Goal: Transaction & Acquisition: Purchase product/service

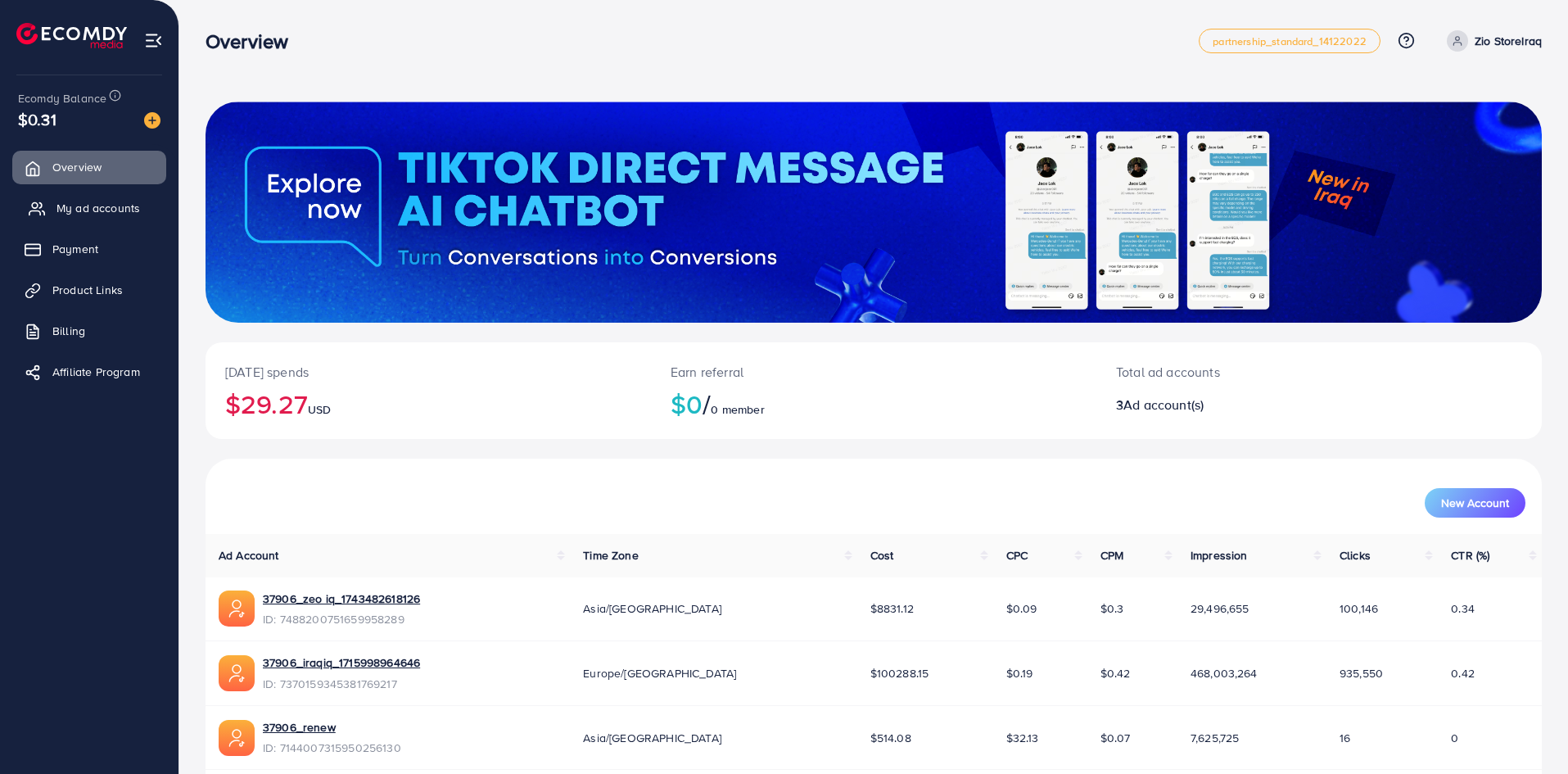
click at [69, 203] on span "My ad accounts" at bounding box center [98, 208] width 84 height 16
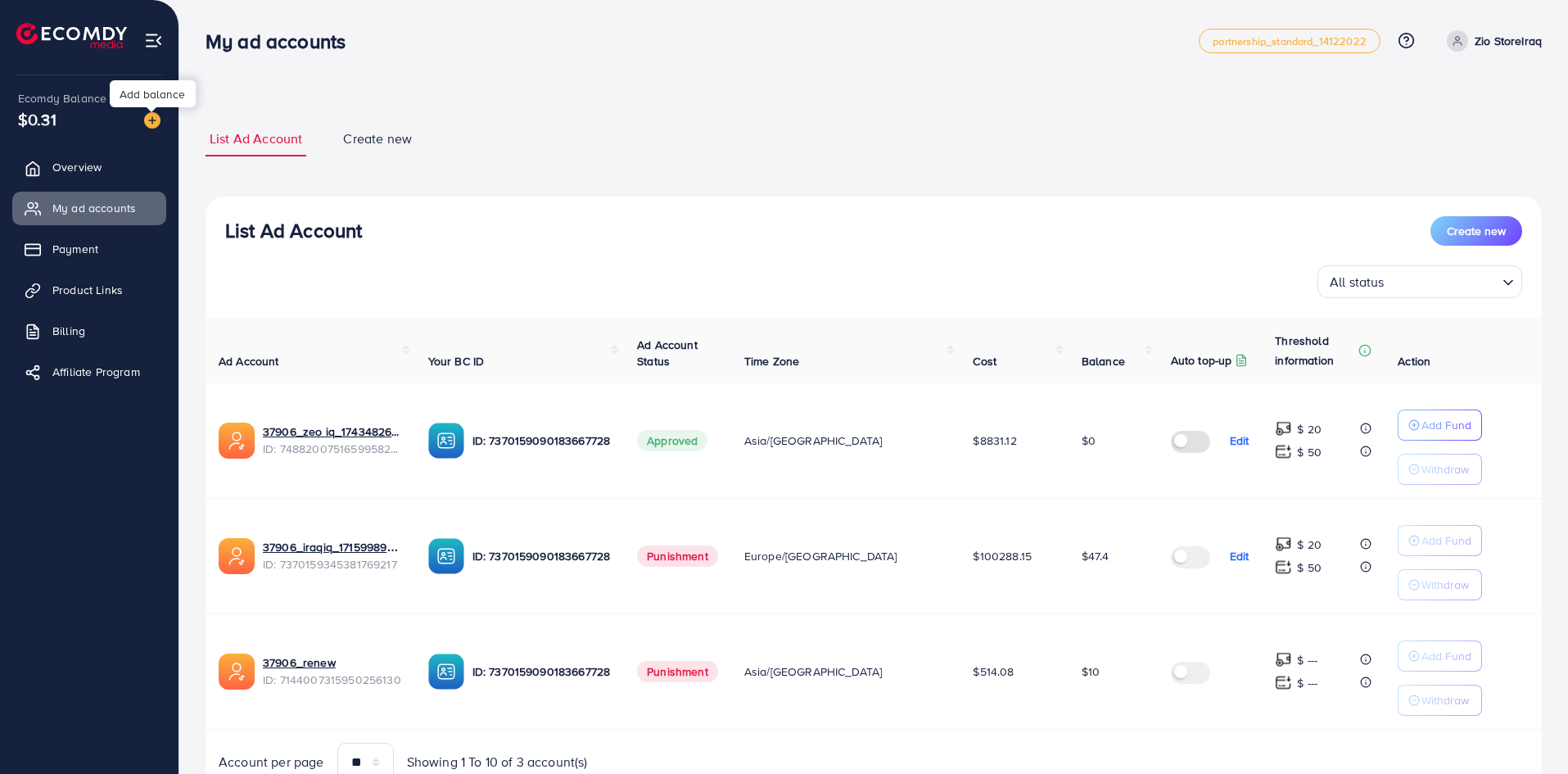
click at [152, 121] on img at bounding box center [152, 120] width 16 height 16
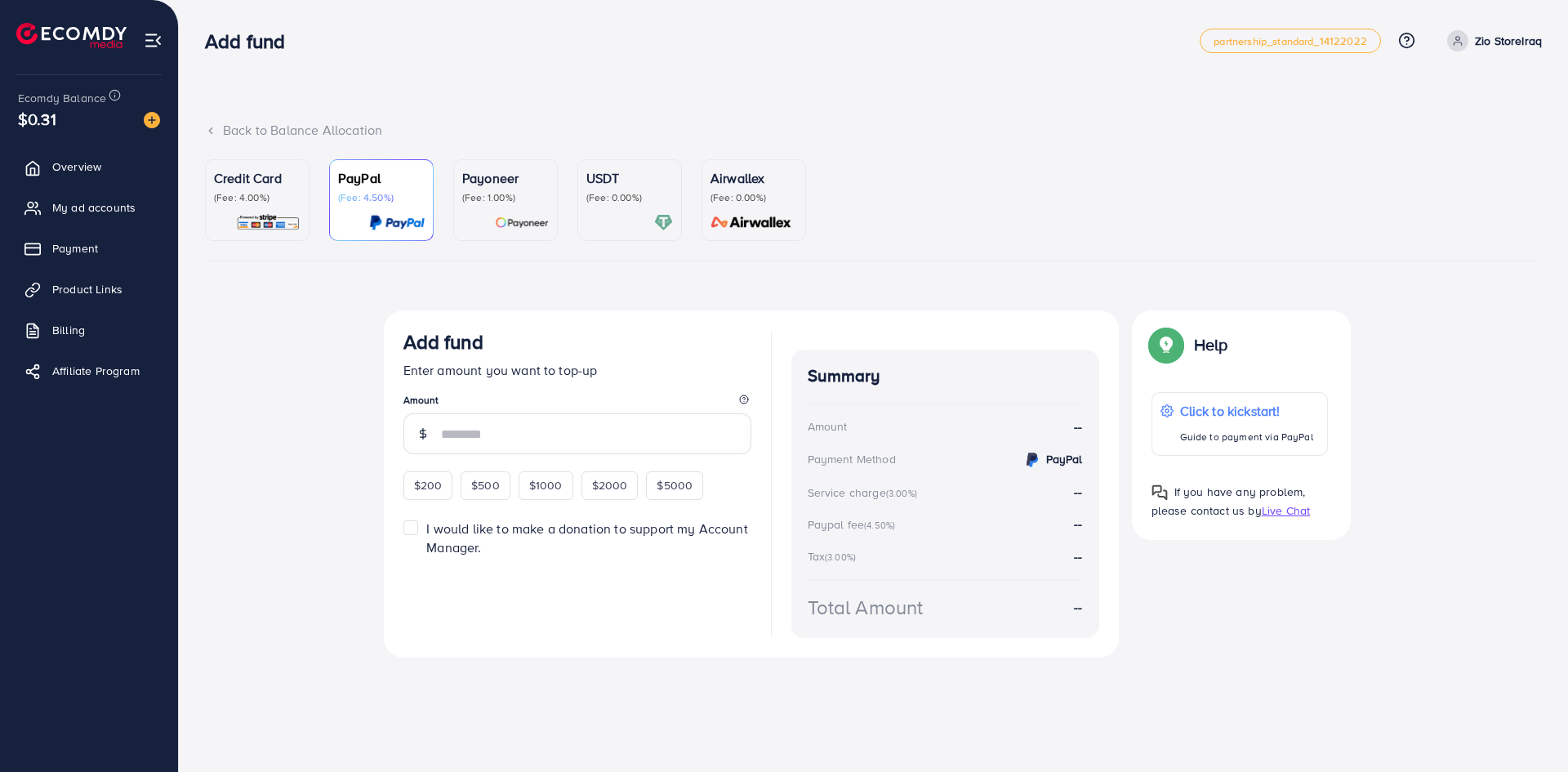
click at [279, 210] on div "Credit Card (Fee: 4.00%)" at bounding box center [257, 200] width 86 height 64
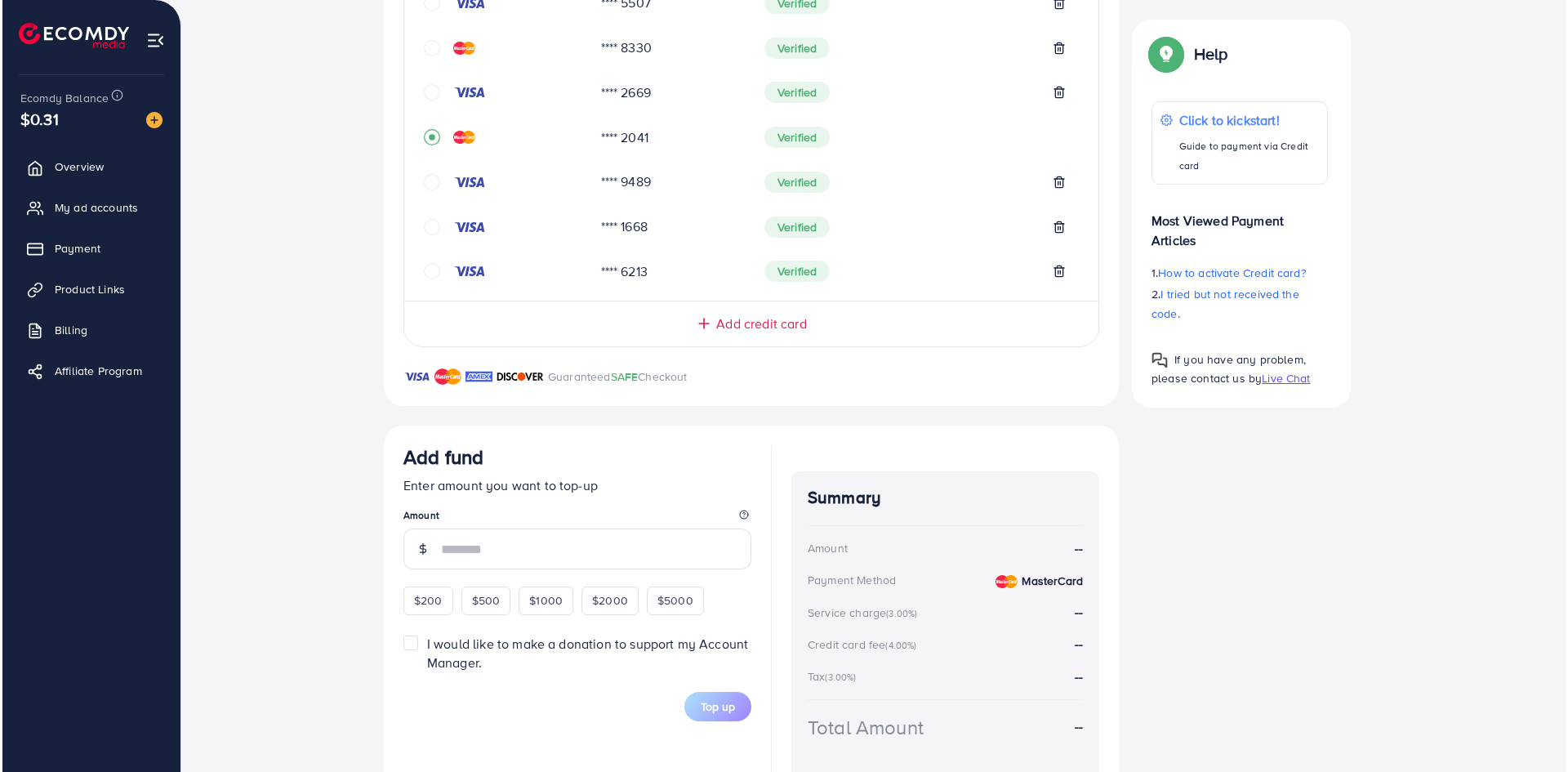
scroll to position [587, 0]
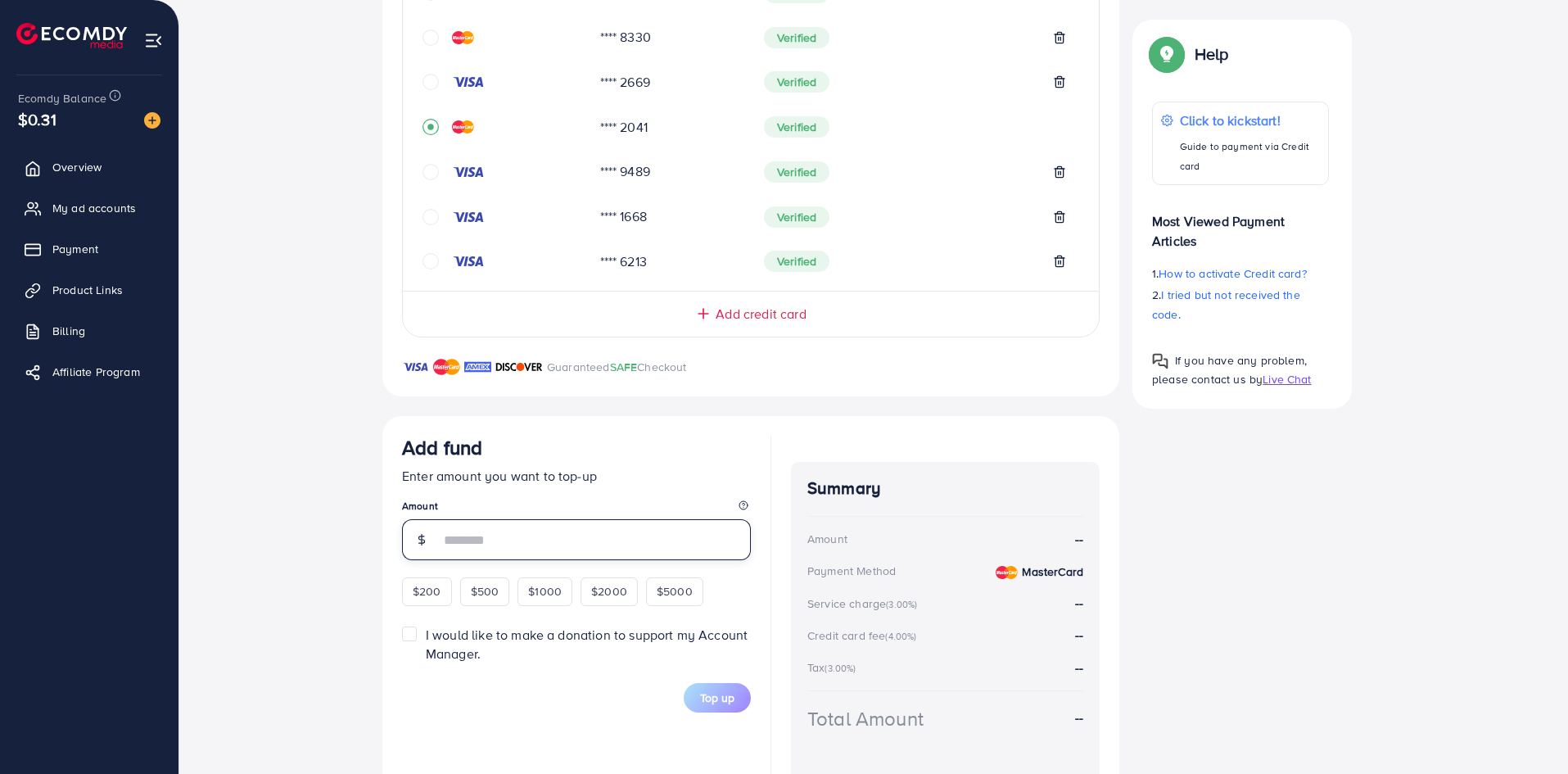
click at [478, 546] on input "number" at bounding box center [595, 539] width 311 height 41
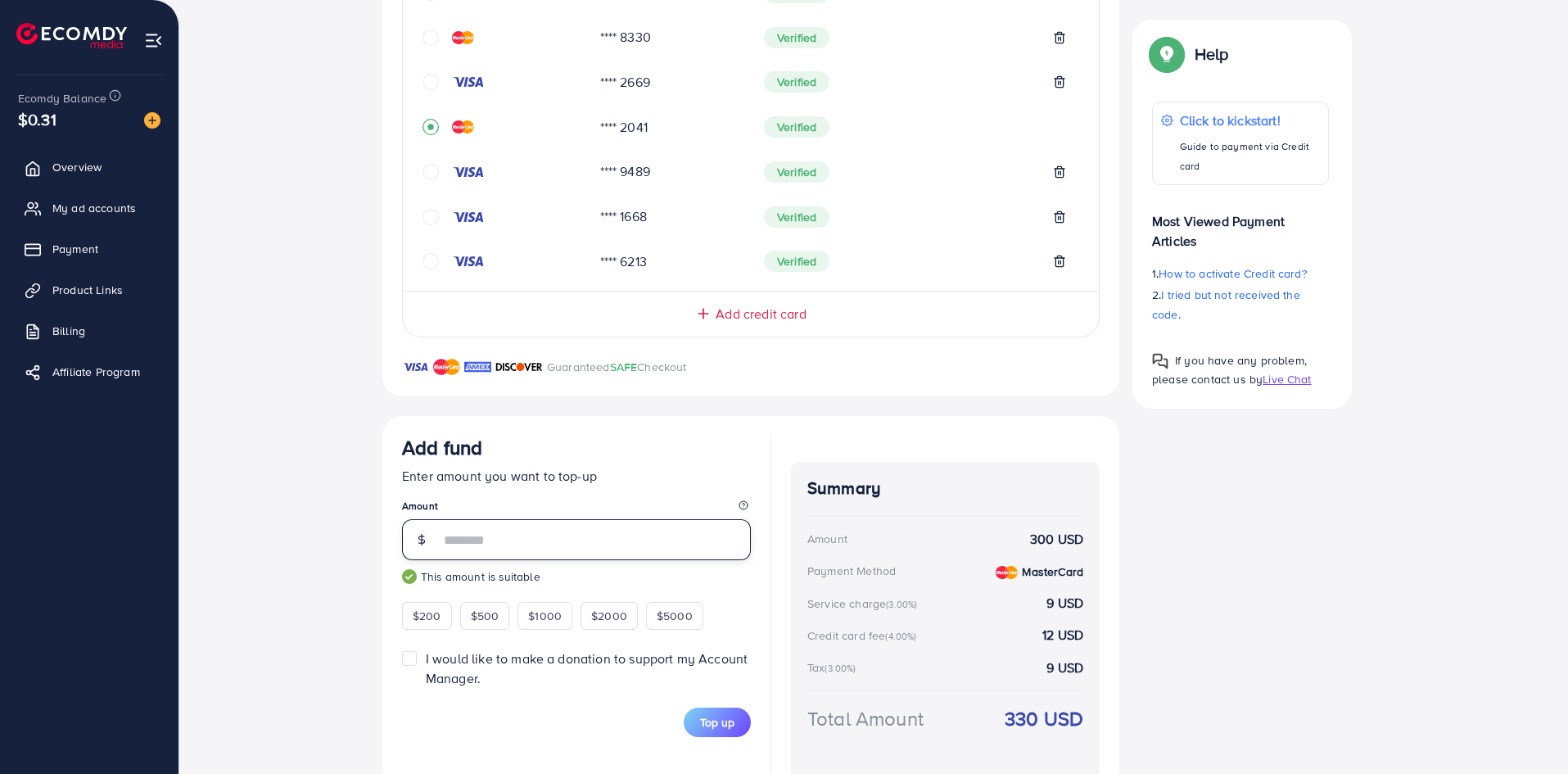
type input "***"
click at [560, 453] on div "Add fund" at bounding box center [576, 451] width 349 height 31
click at [738, 724] on button "Top up" at bounding box center [717, 722] width 68 height 30
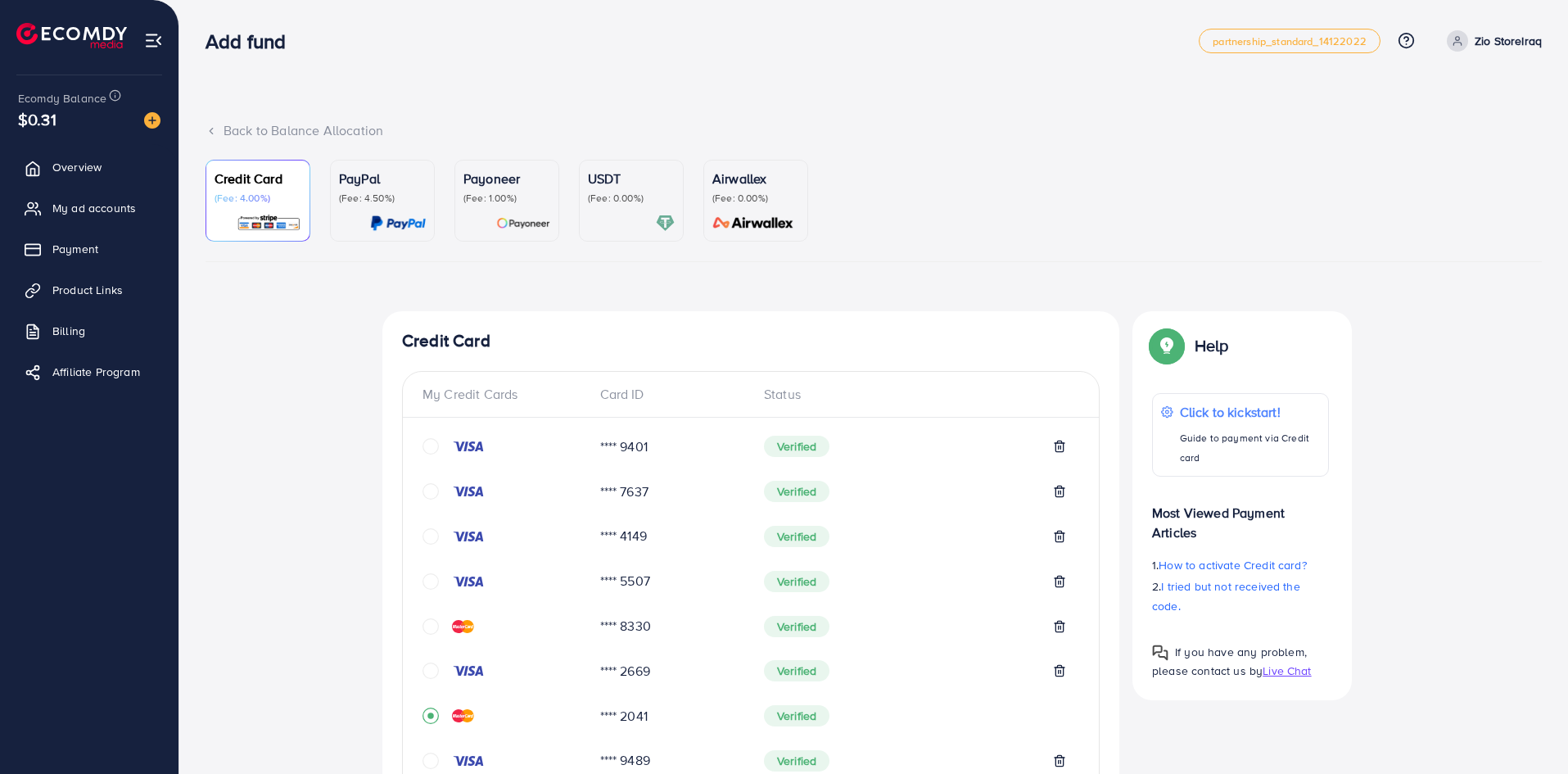
scroll to position [5, 0]
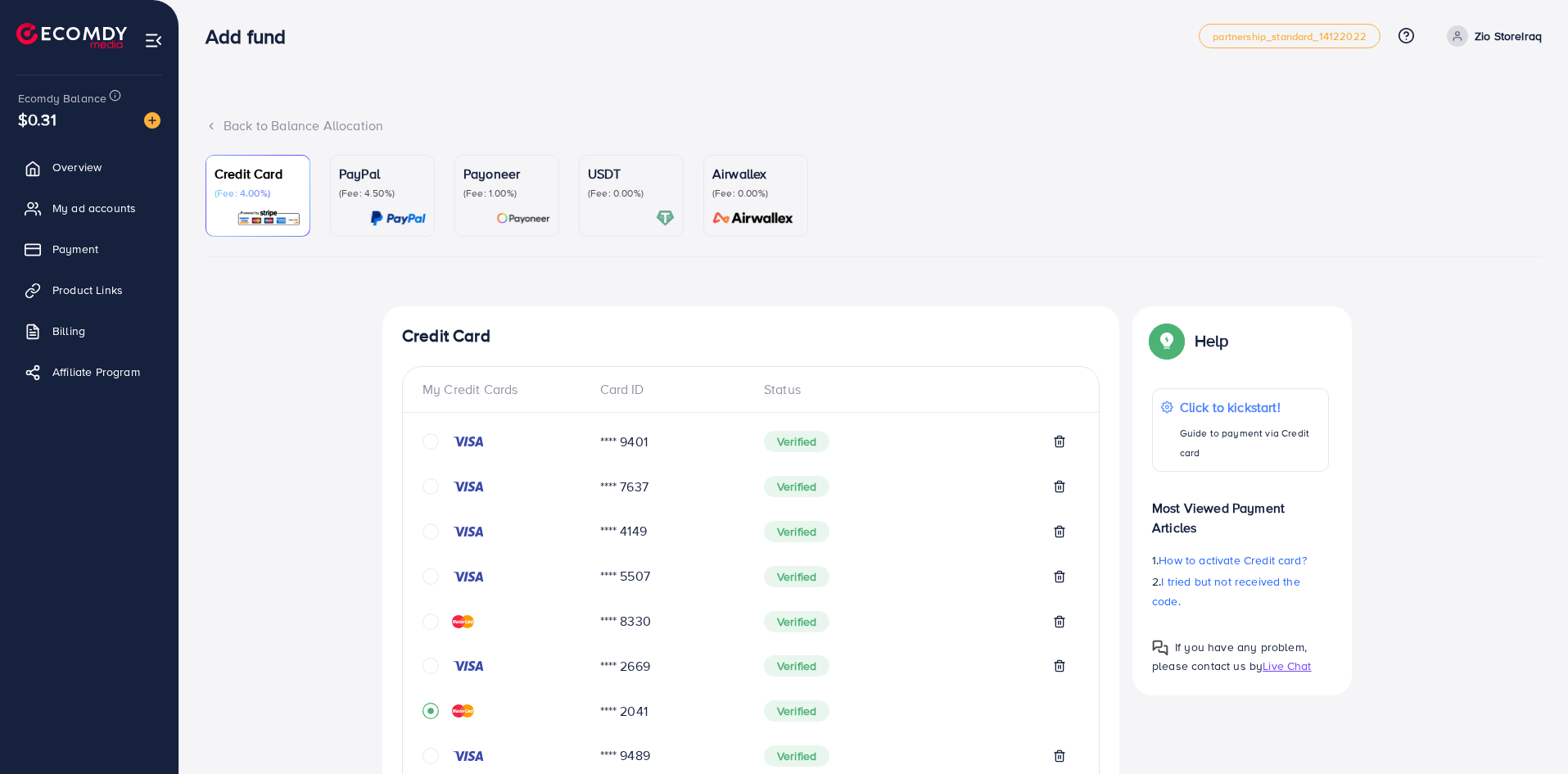
click at [430, 438] on icon "circle" at bounding box center [431, 442] width 16 height 16
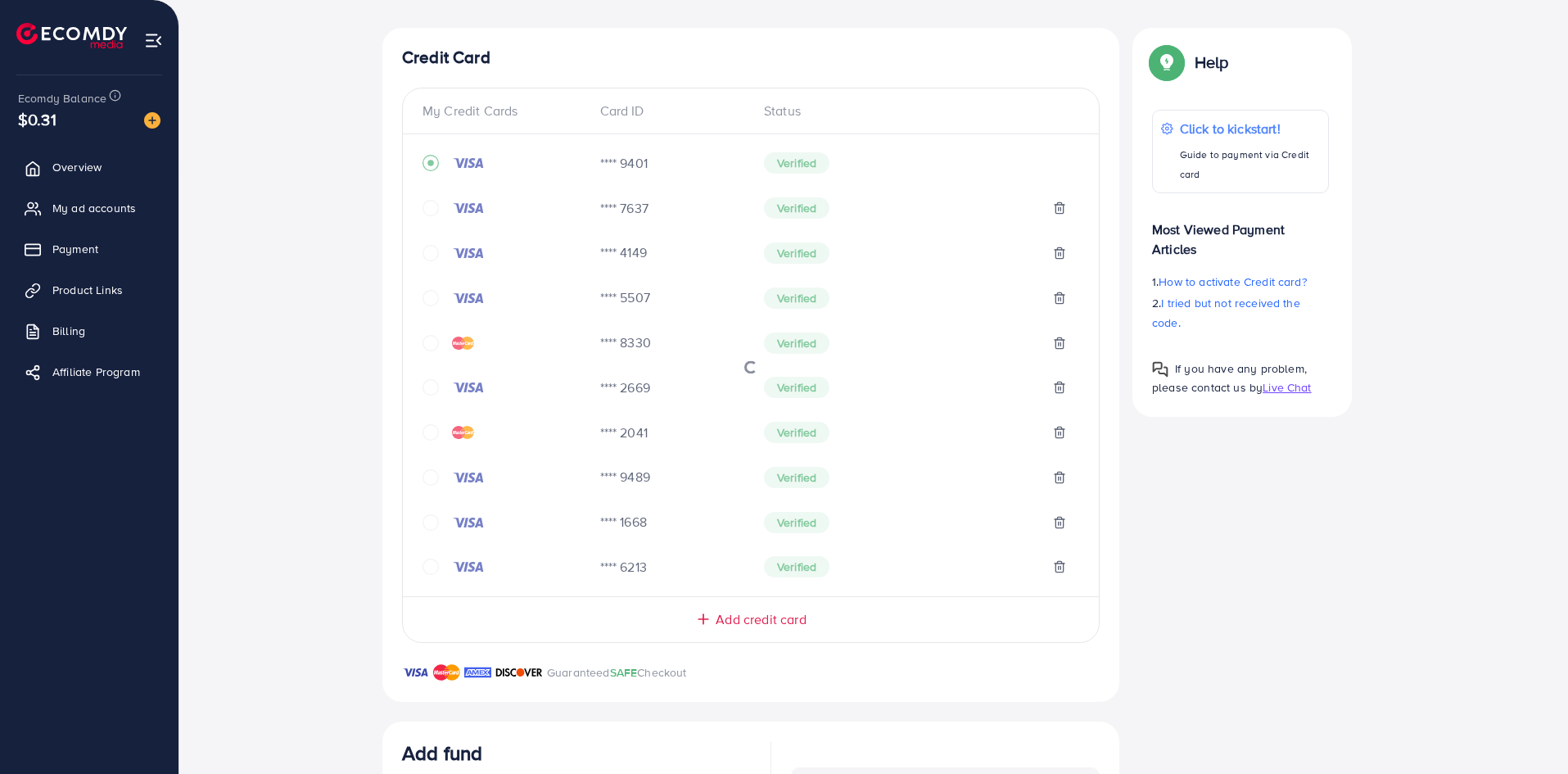
scroll to position [649, 0]
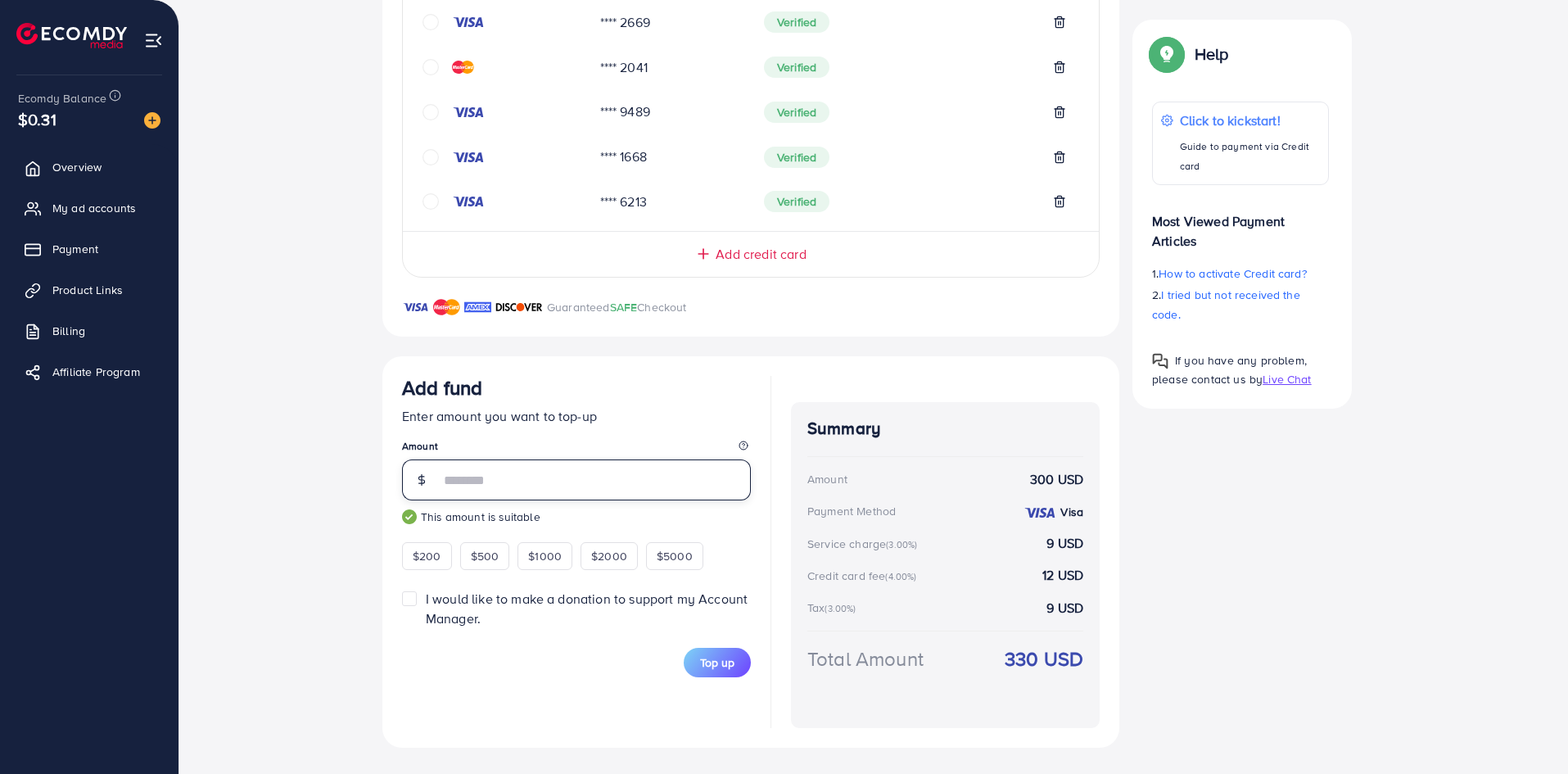
type input "***"
drag, startPoint x: 697, startPoint y: 380, endPoint x: 703, endPoint y: 660, distance: 280.1
click at [703, 660] on form "Add fund Enter amount you want to top-up Amount *** This amount is suitable $20…" at bounding box center [576, 526] width 349 height 301
click at [703, 660] on span "Top up" at bounding box center [717, 662] width 34 height 16
click at [424, 723] on div "Add fund Enter amount you want to top-up Amount *** This amount is suitable $20…" at bounding box center [576, 551] width 349 height 352
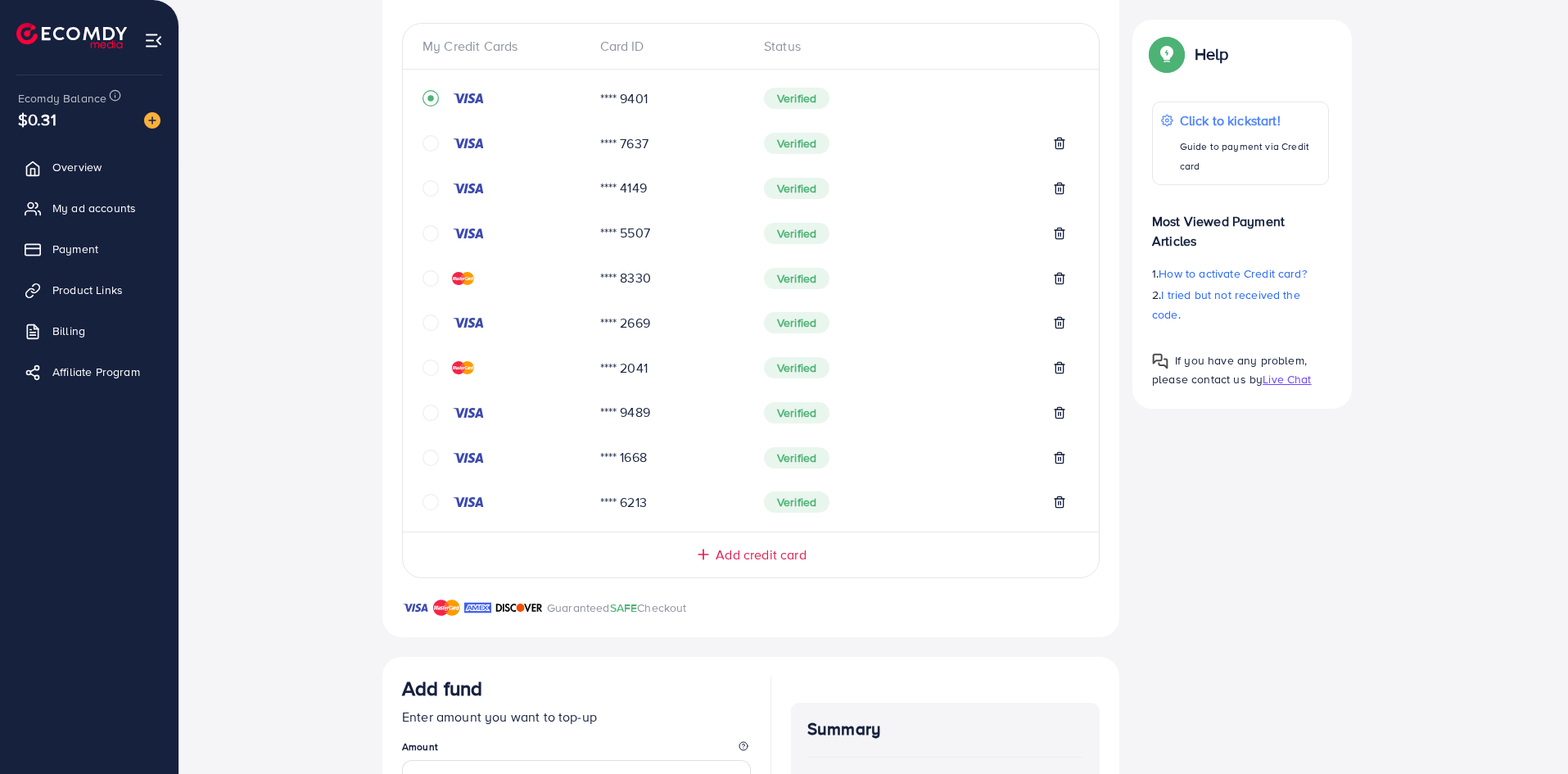
scroll to position [349, 0]
click at [666, 564] on div "My Credit Cards Card ID Status **** 9401 Verified **** 7637 Verified **** 4149 …" at bounding box center [751, 300] width 697 height 555
click at [725, 551] on span "Add credit card" at bounding box center [761, 553] width 90 height 19
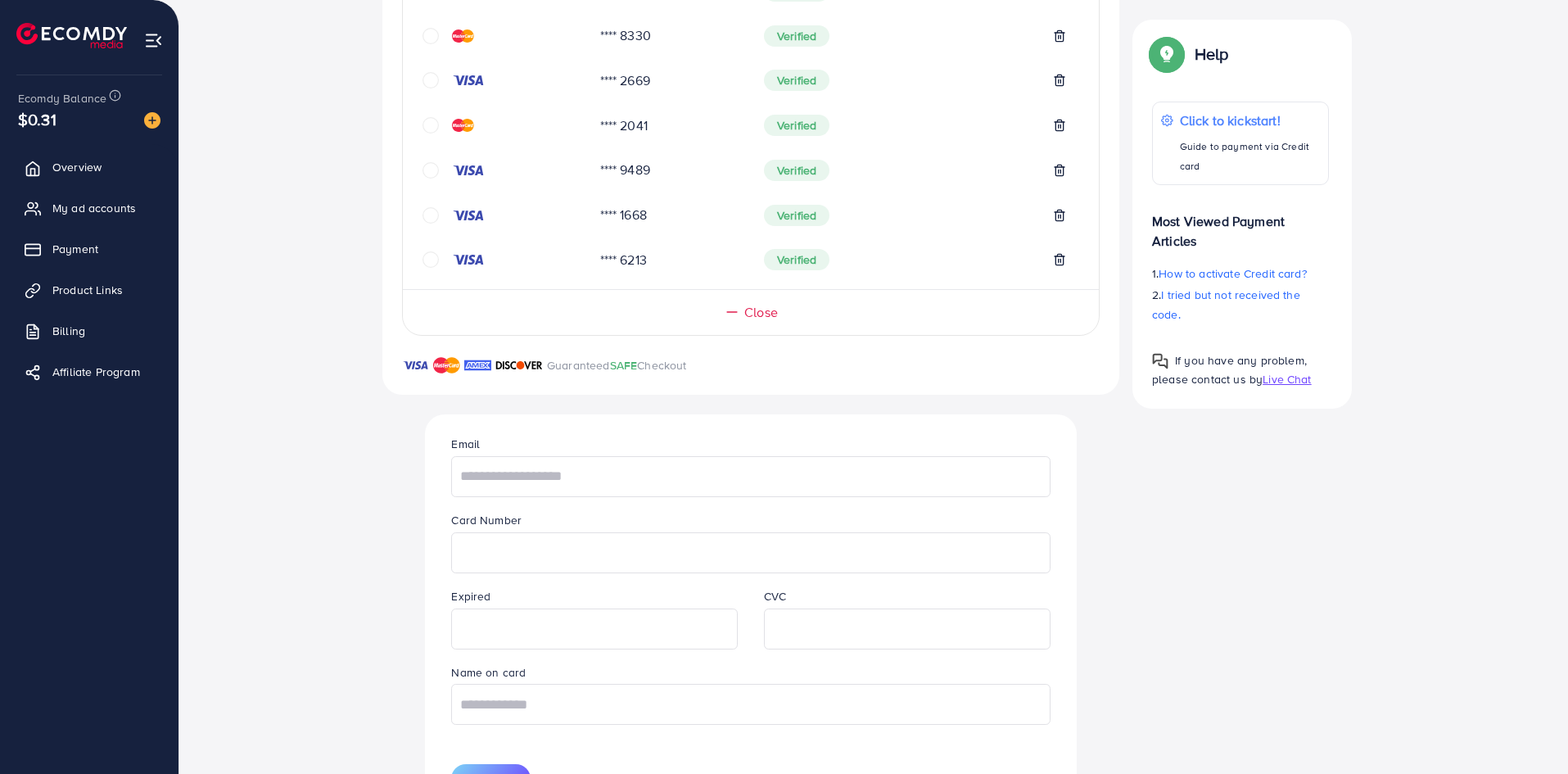
scroll to position [595, 0]
click at [697, 478] on input "text" at bounding box center [751, 472] width 598 height 41
click at [691, 478] on input "text" at bounding box center [751, 472] width 598 height 41
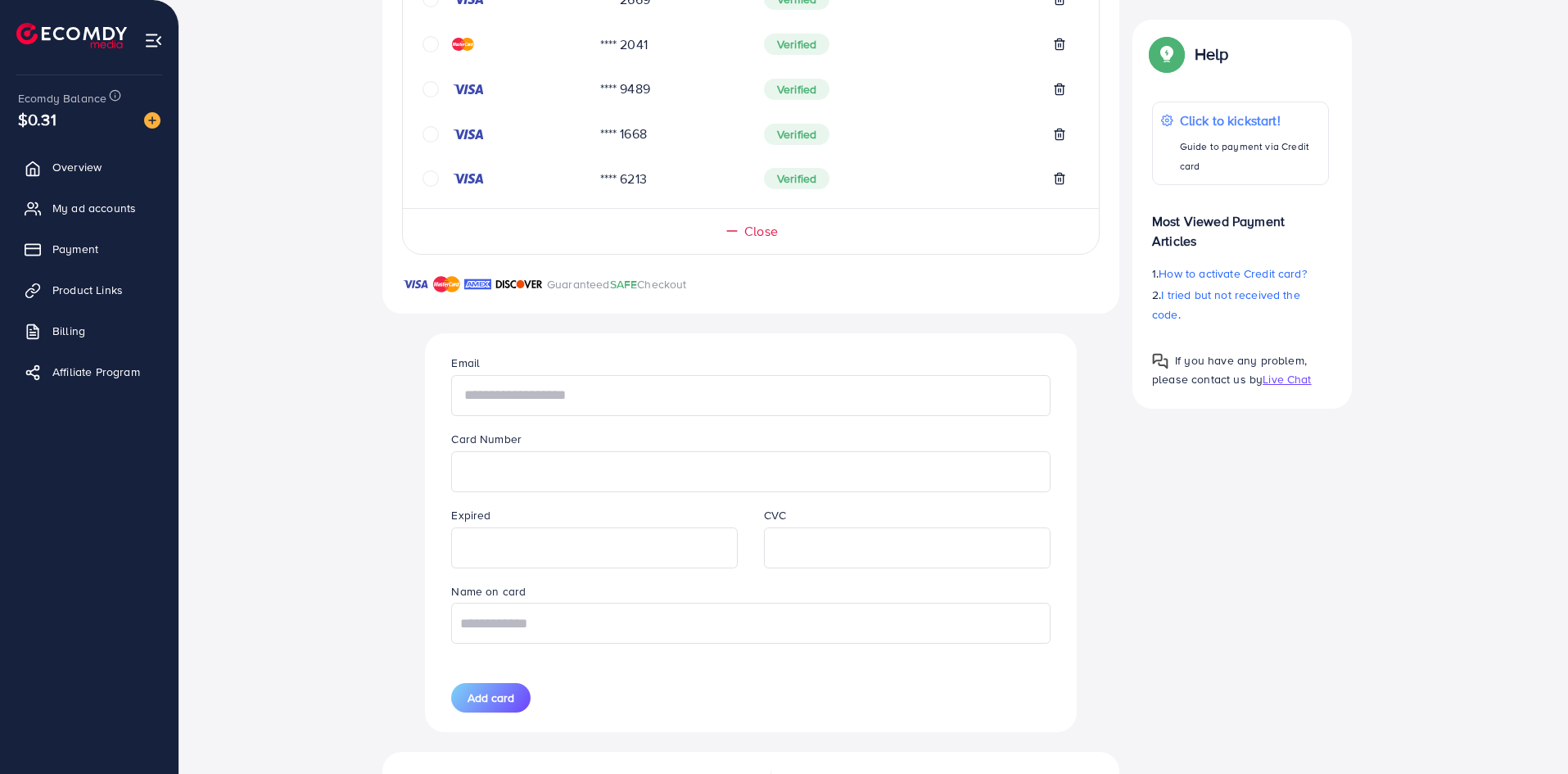
scroll to position [679, 0]
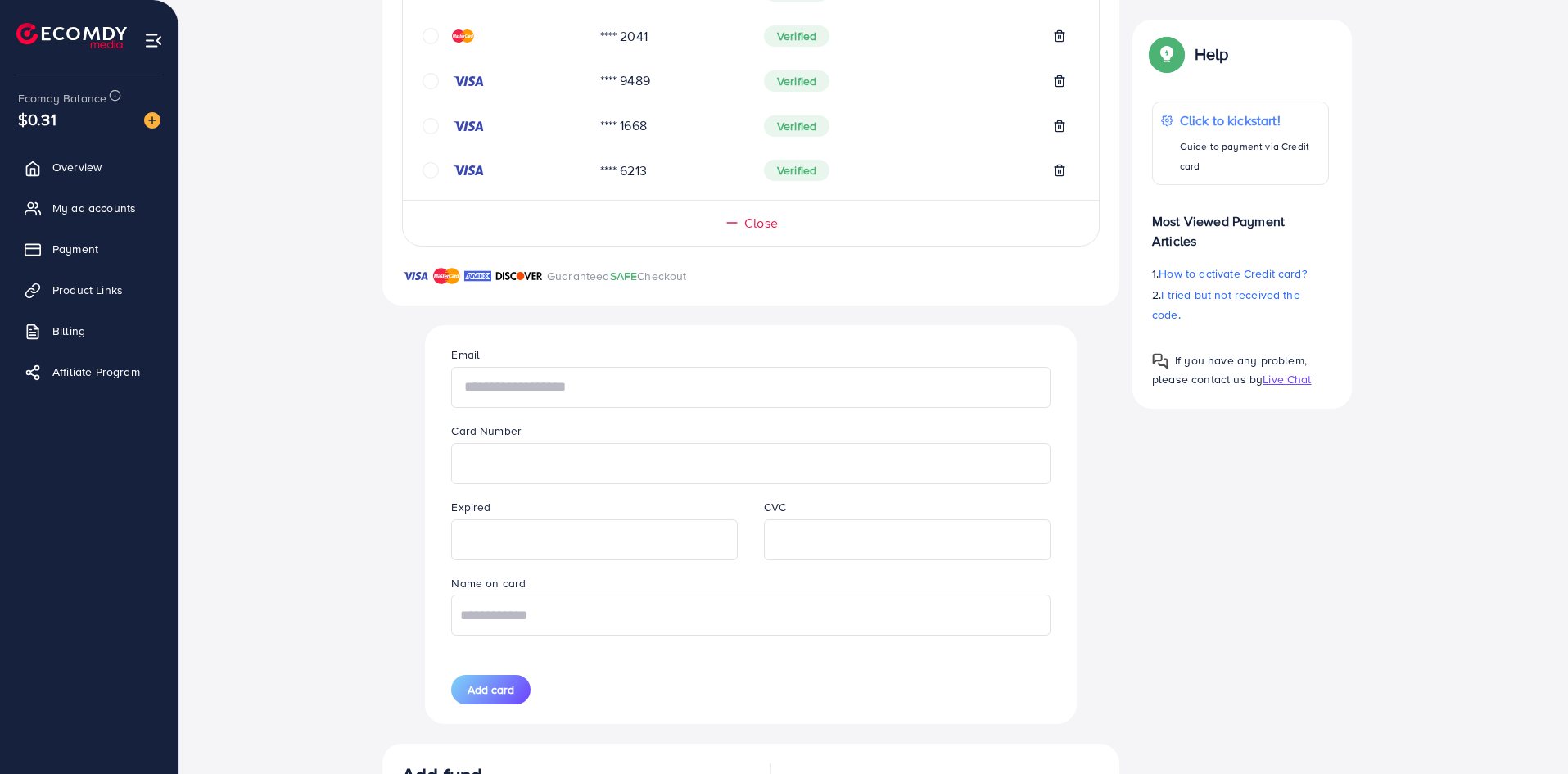
click at [643, 393] on input "text" at bounding box center [751, 387] width 598 height 41
click at [728, 391] on input "text" at bounding box center [751, 387] width 598 height 41
paste input "**********"
type input "**********"
click at [628, 522] on iframe at bounding box center [595, 540] width 269 height 36
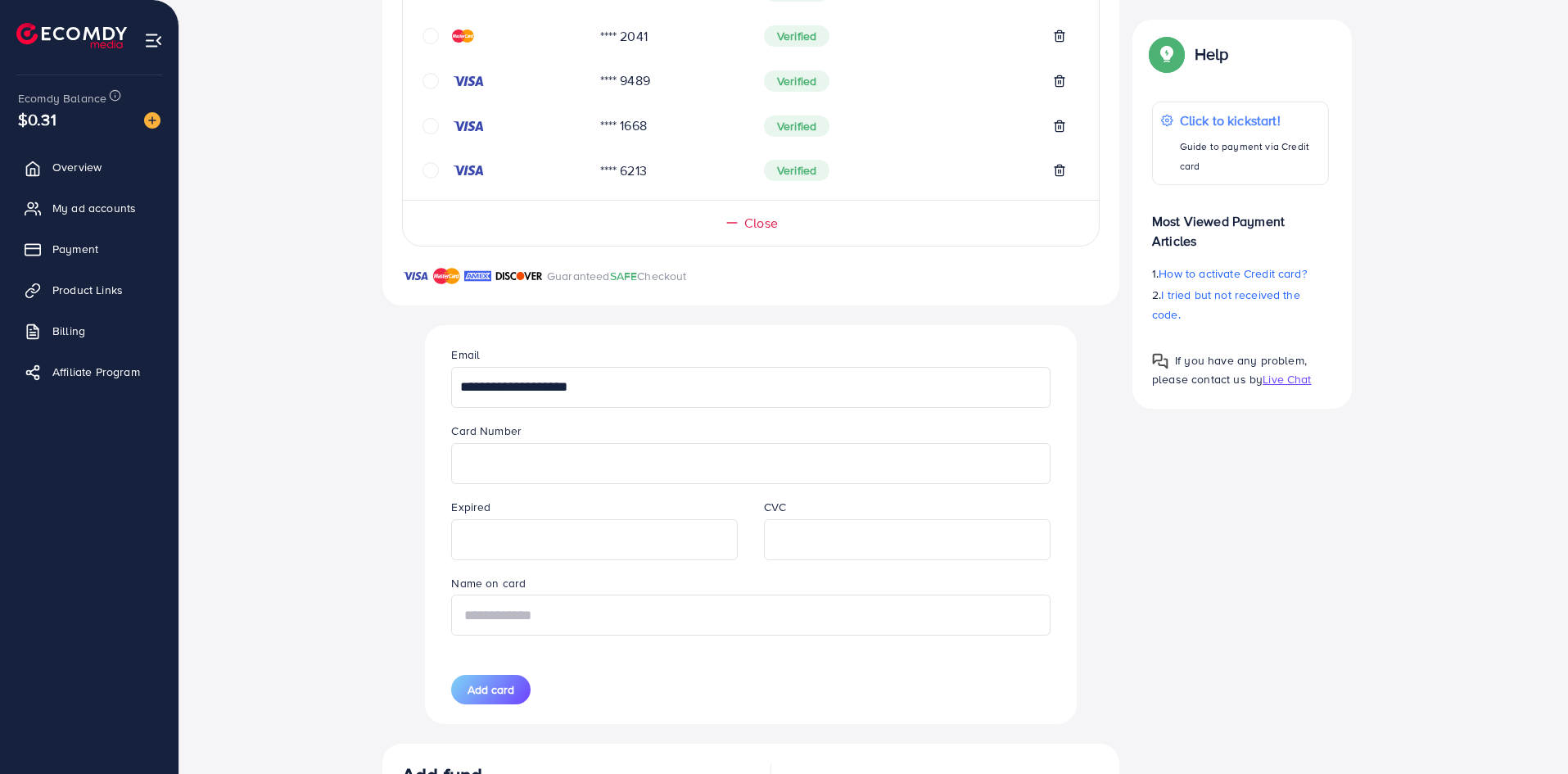
click at [743, 630] on input "text" at bounding box center [751, 615] width 598 height 41
type input "*"
type input "**********"
click at [479, 696] on span "Add card" at bounding box center [491, 689] width 47 height 16
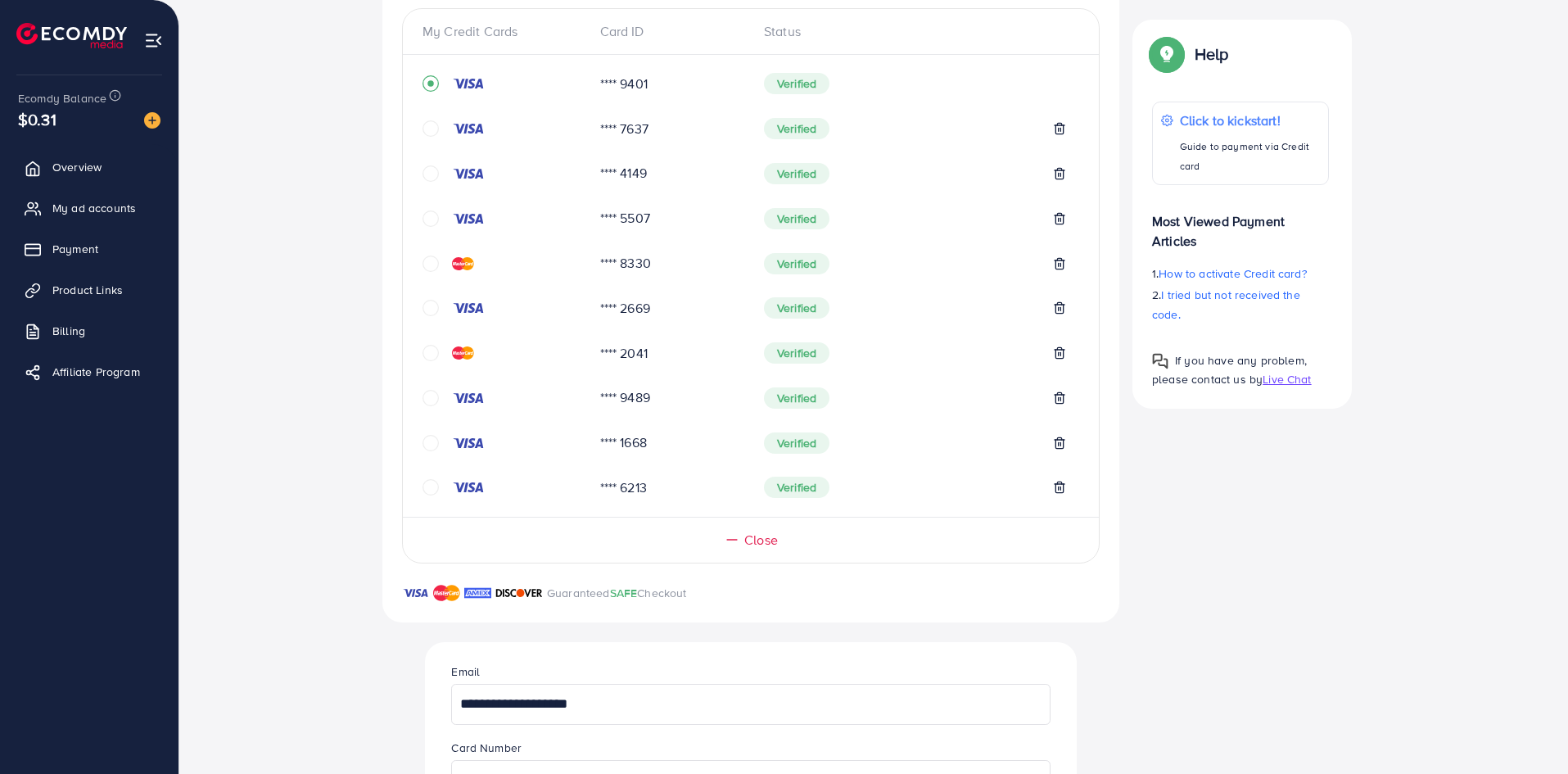
scroll to position [361, 0]
click at [1059, 491] on line at bounding box center [1059, 491] width 0 height 4
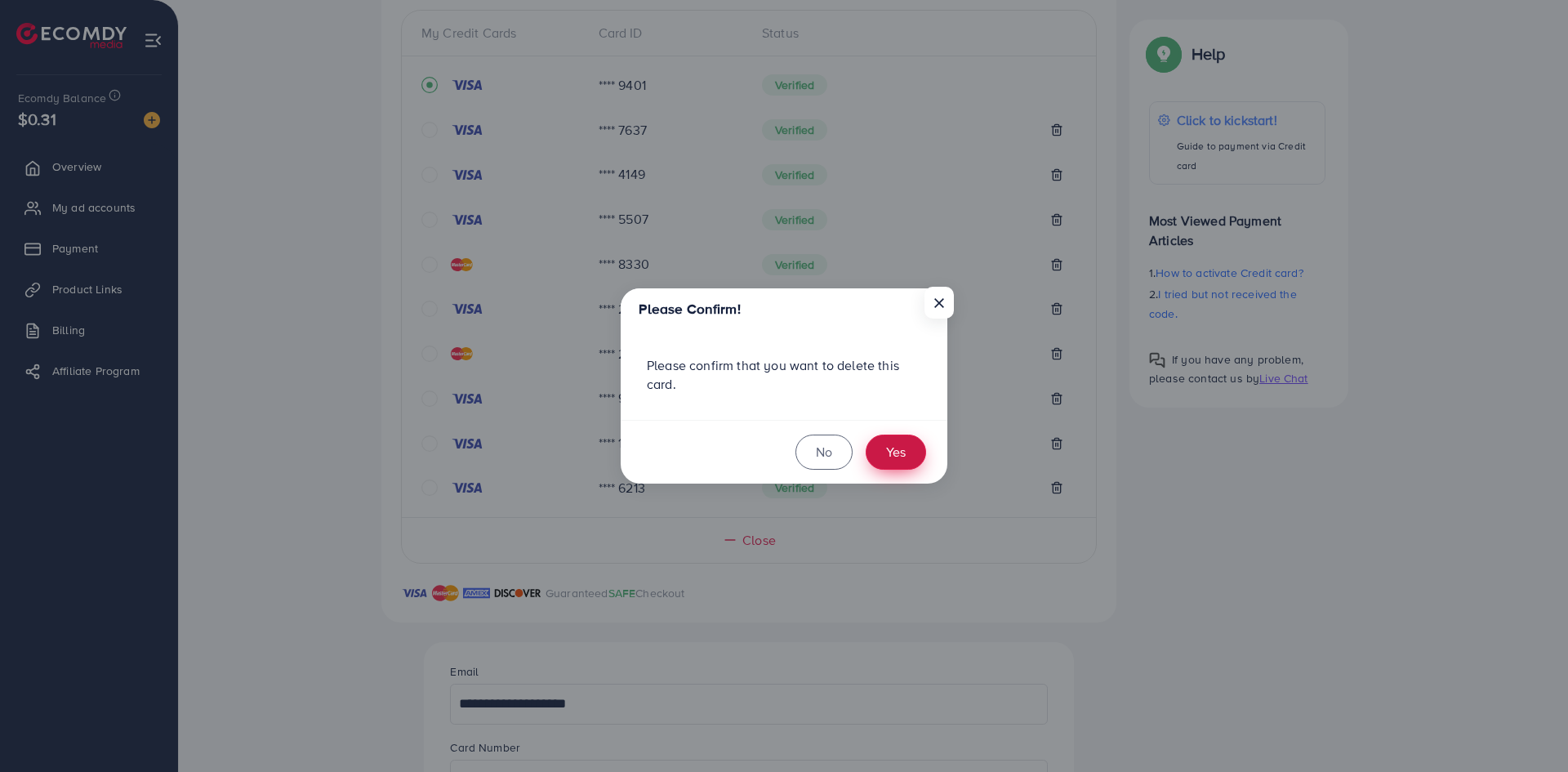
click at [881, 453] on button "Yes" at bounding box center [895, 451] width 60 height 35
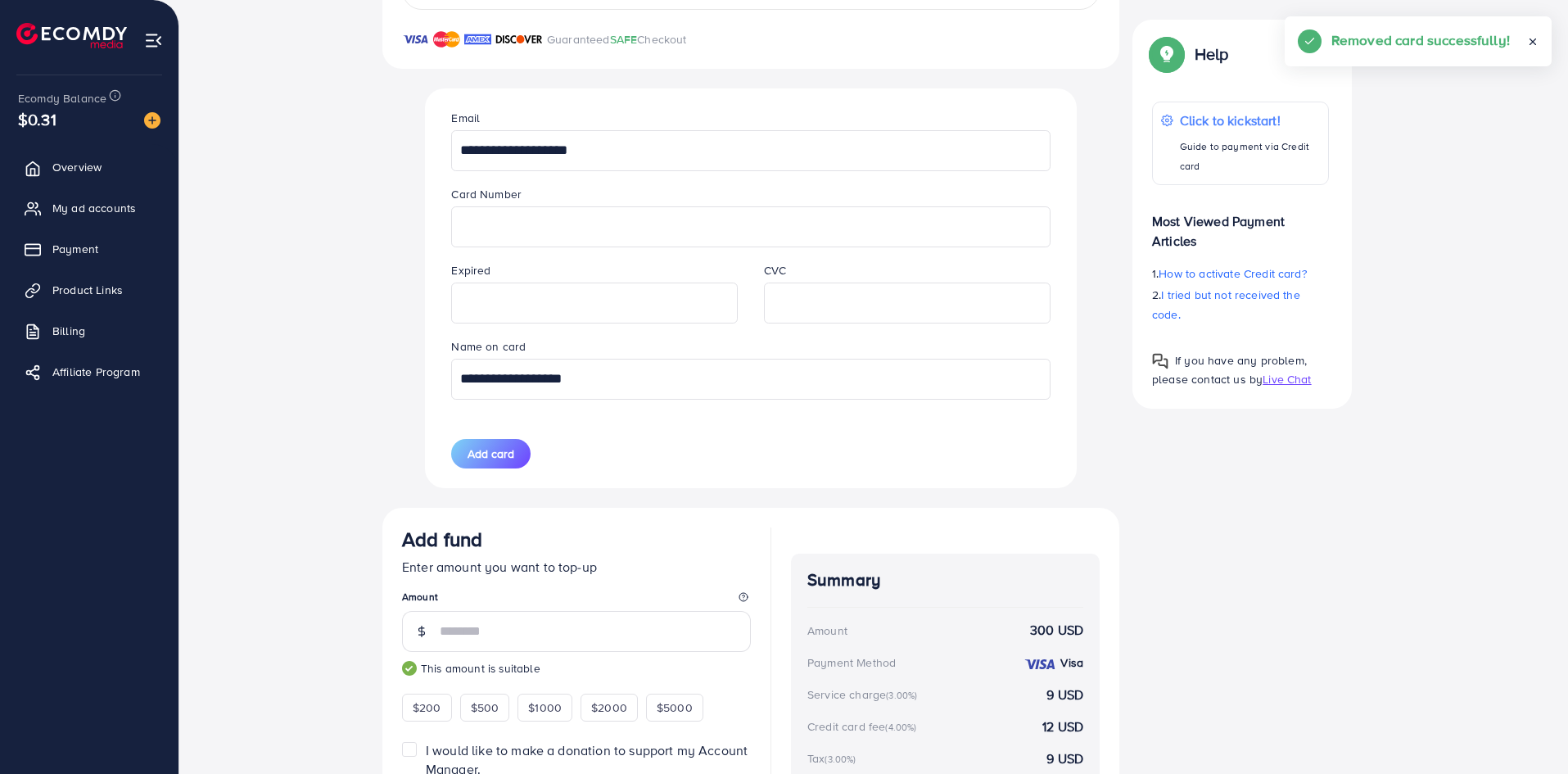
scroll to position [872, 0]
click at [498, 451] on span "Add card" at bounding box center [491, 452] width 47 height 16
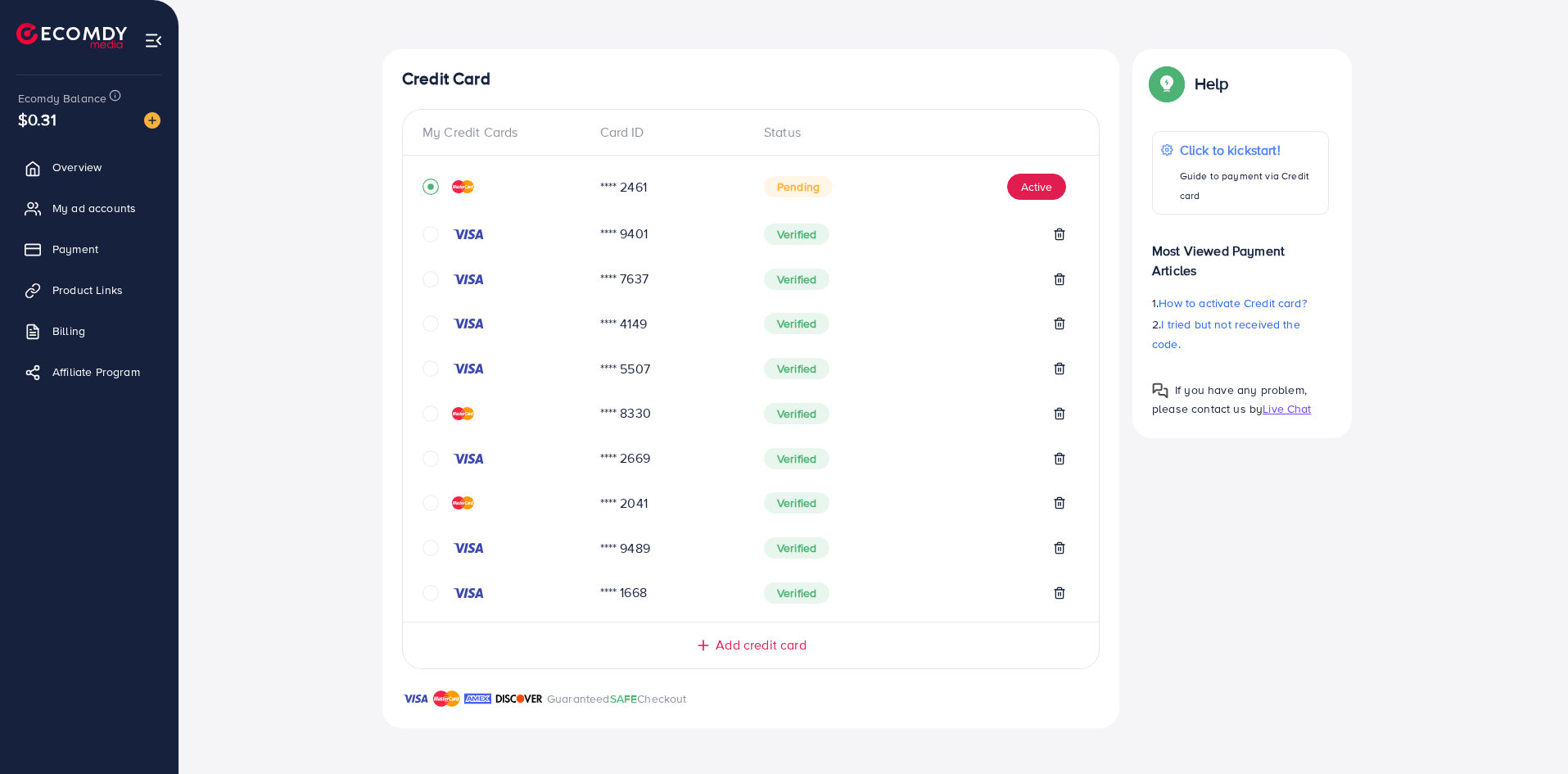
scroll to position [262, 0]
click at [1047, 178] on button "Active" at bounding box center [1036, 187] width 59 height 26
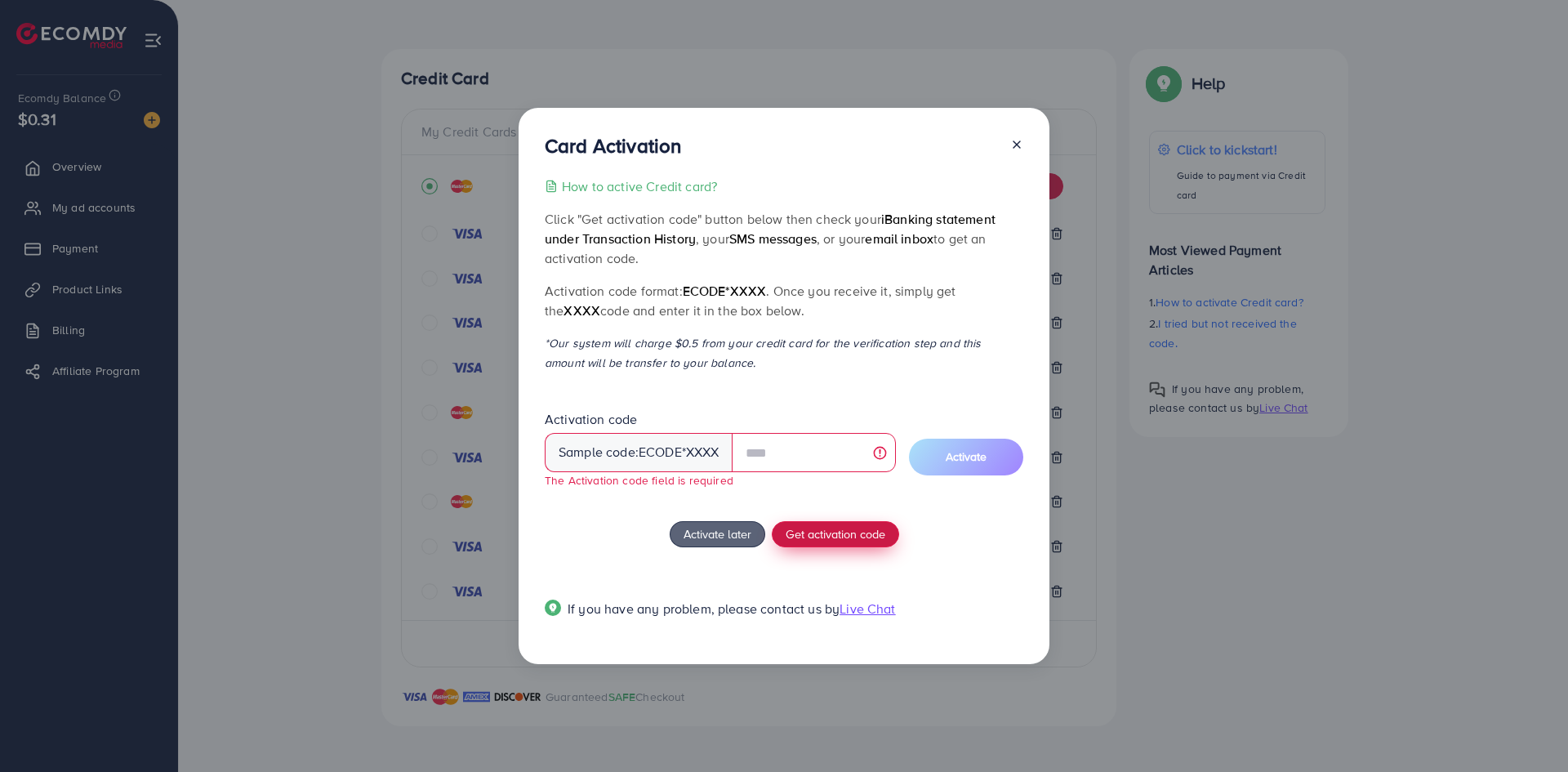
click at [873, 527] on span "Get activation code" at bounding box center [835, 533] width 100 height 17
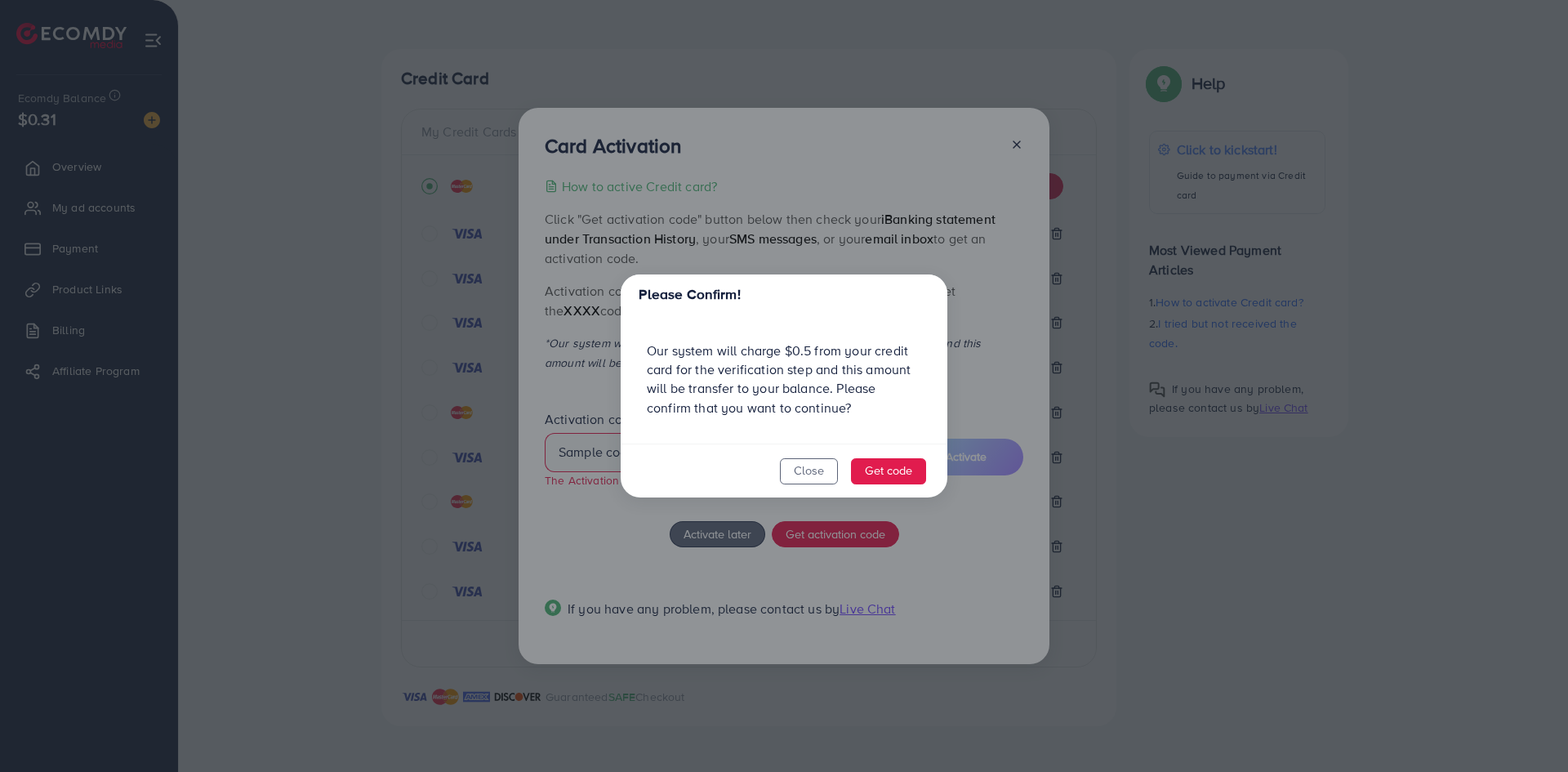
click at [886, 457] on footer "Close Get code" at bounding box center [784, 470] width 326 height 55
click at [887, 472] on button "Get code" at bounding box center [889, 471] width 75 height 26
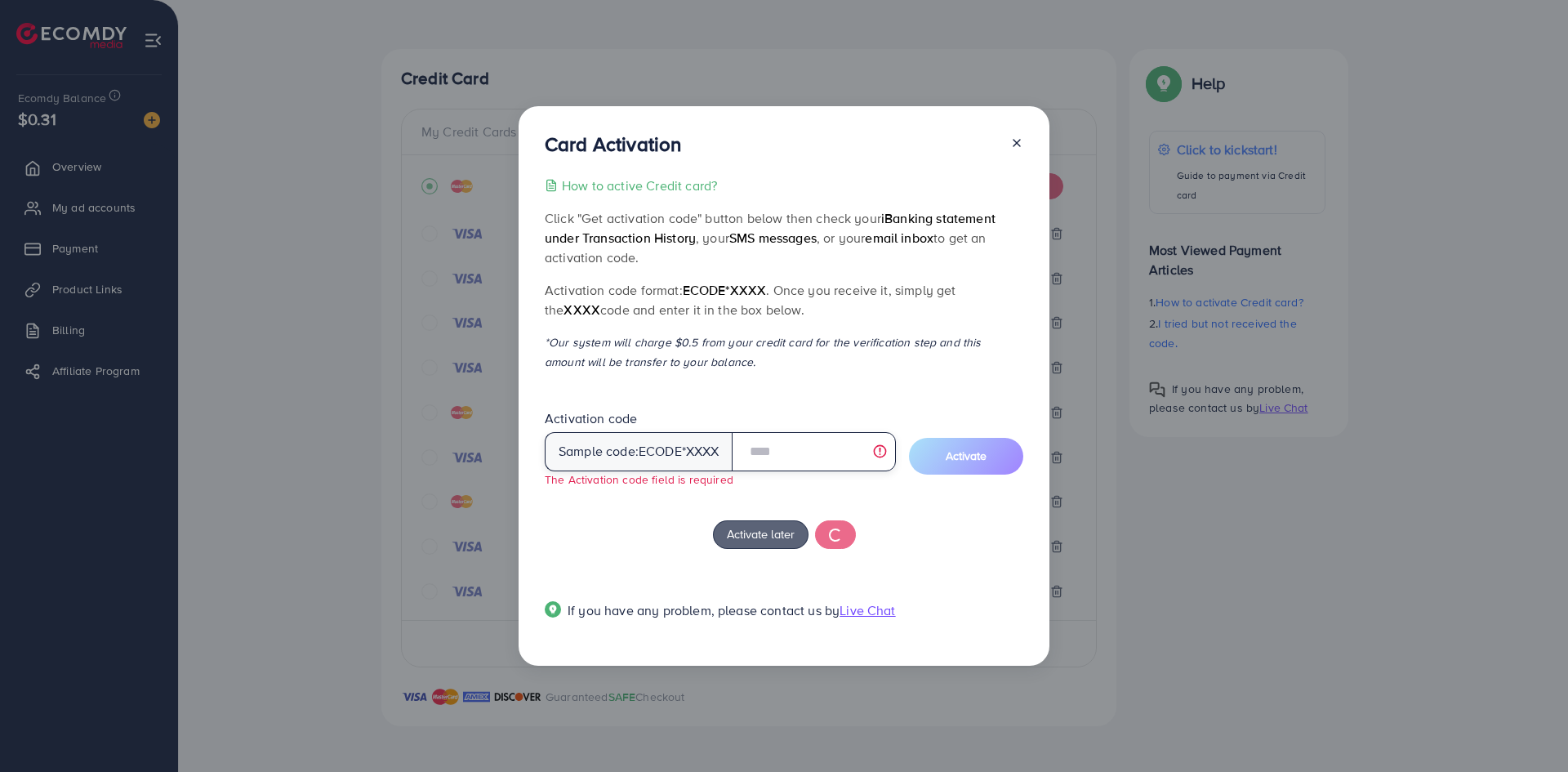
click at [791, 452] on input "text" at bounding box center [813, 452] width 164 height 40
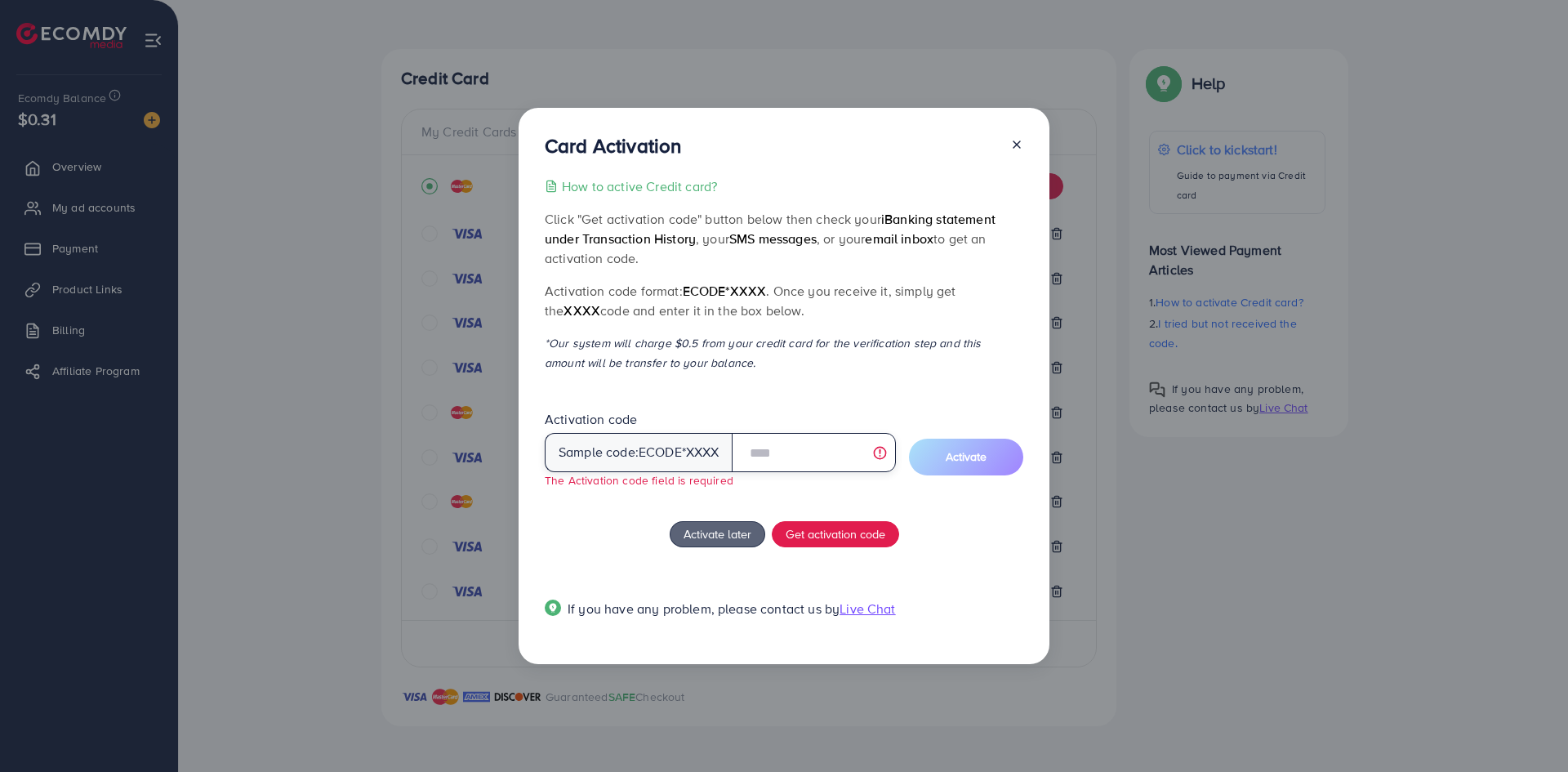
click at [817, 447] on input "text" at bounding box center [813, 453] width 164 height 40
click at [1021, 144] on icon at bounding box center [1016, 145] width 13 height 13
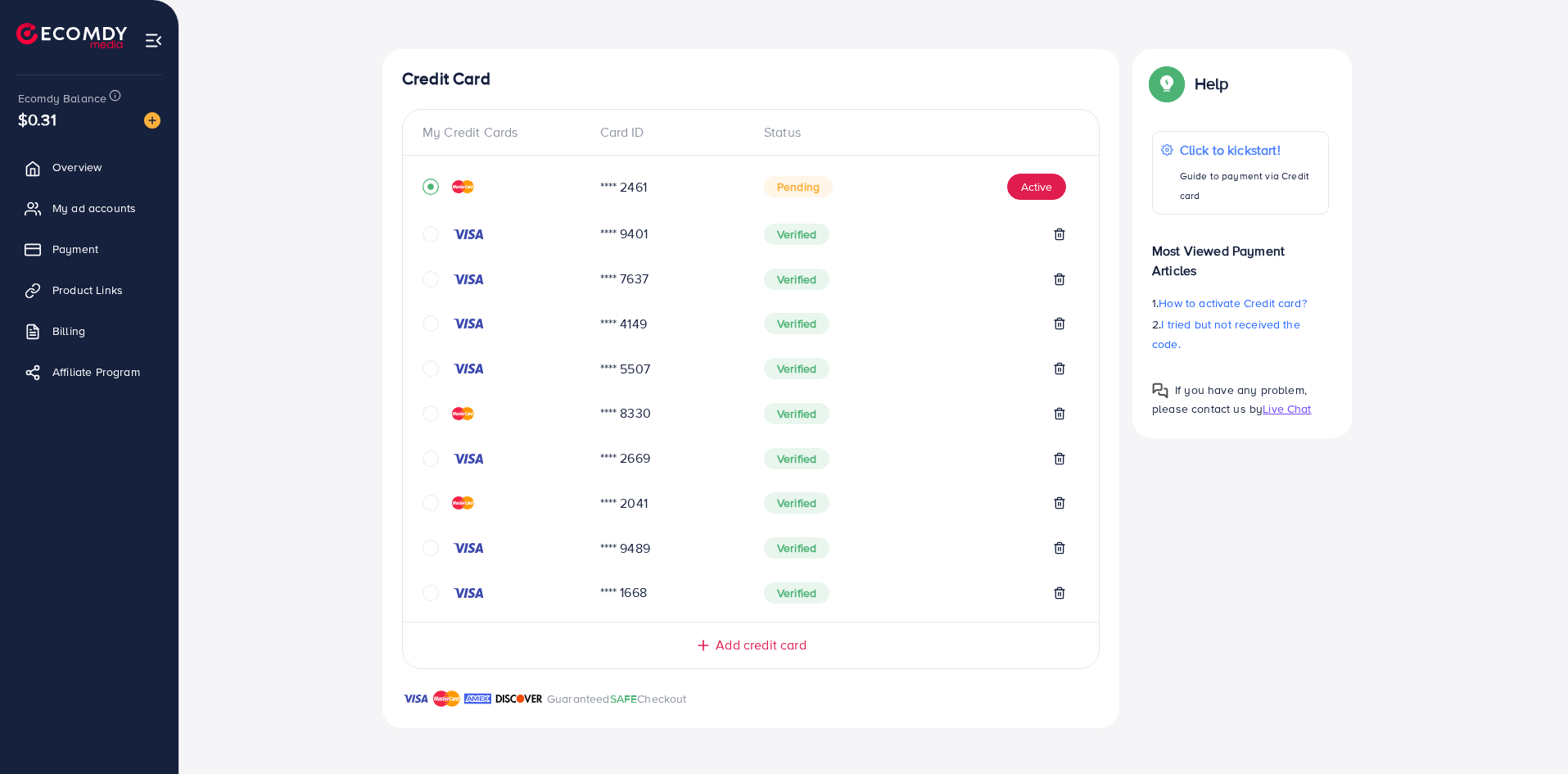
click at [426, 501] on icon "circle" at bounding box center [431, 503] width 16 height 16
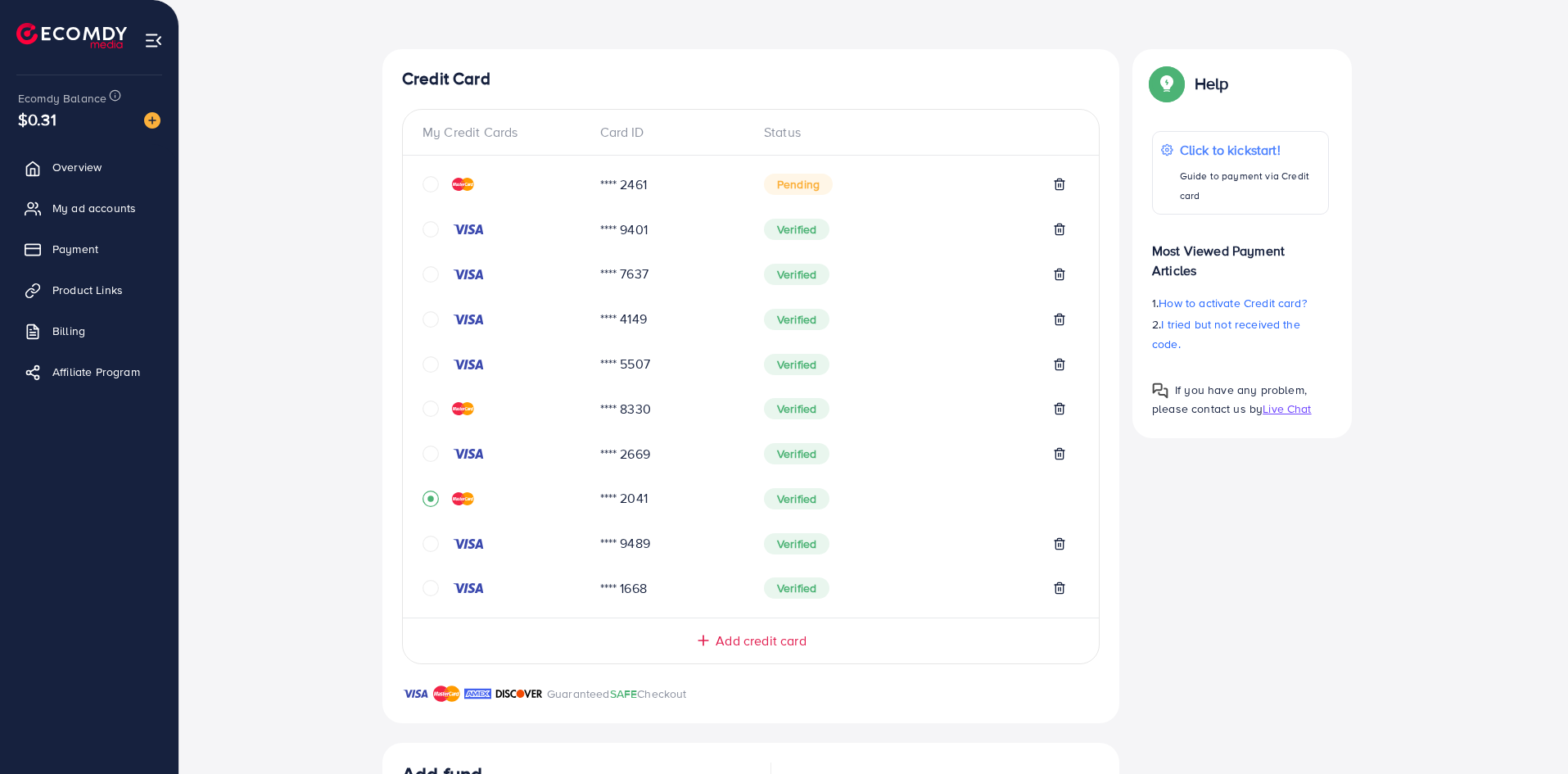
scroll to position [649, 0]
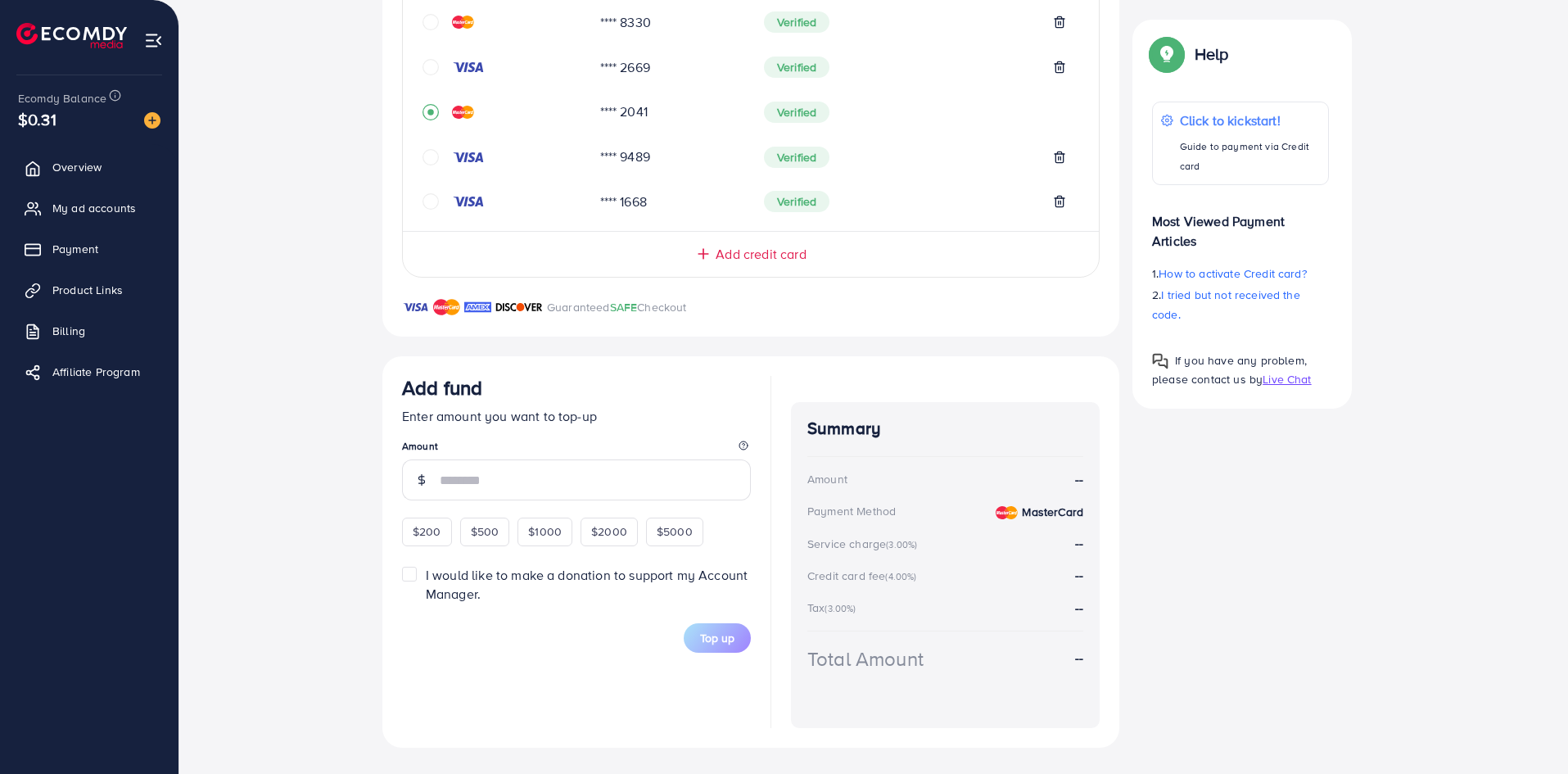
click at [483, 478] on input "number" at bounding box center [595, 479] width 311 height 41
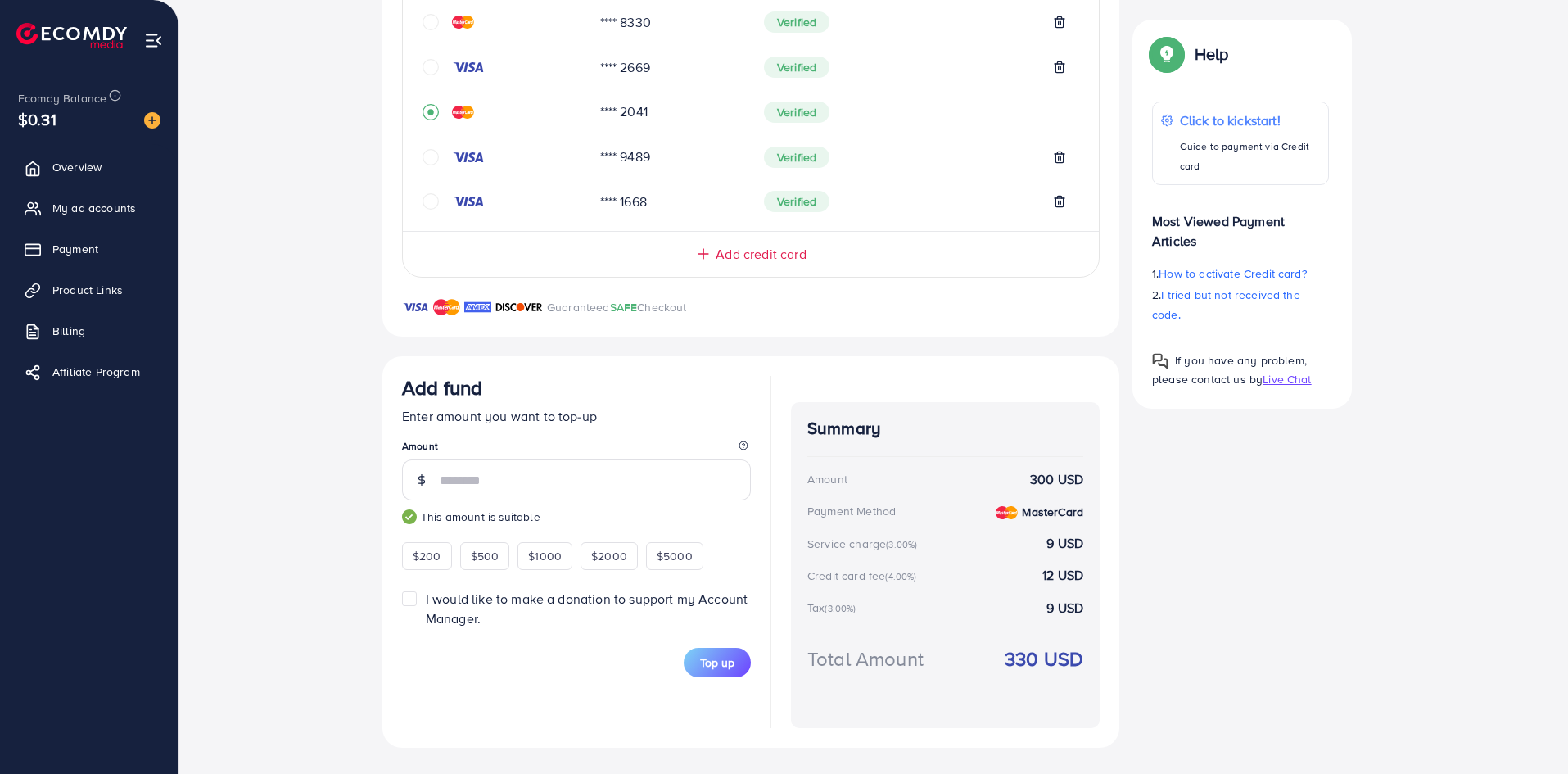
type input "***"
click at [624, 399] on div "Add fund" at bounding box center [576, 391] width 349 height 31
click at [729, 657] on span "Top up" at bounding box center [717, 662] width 34 height 16
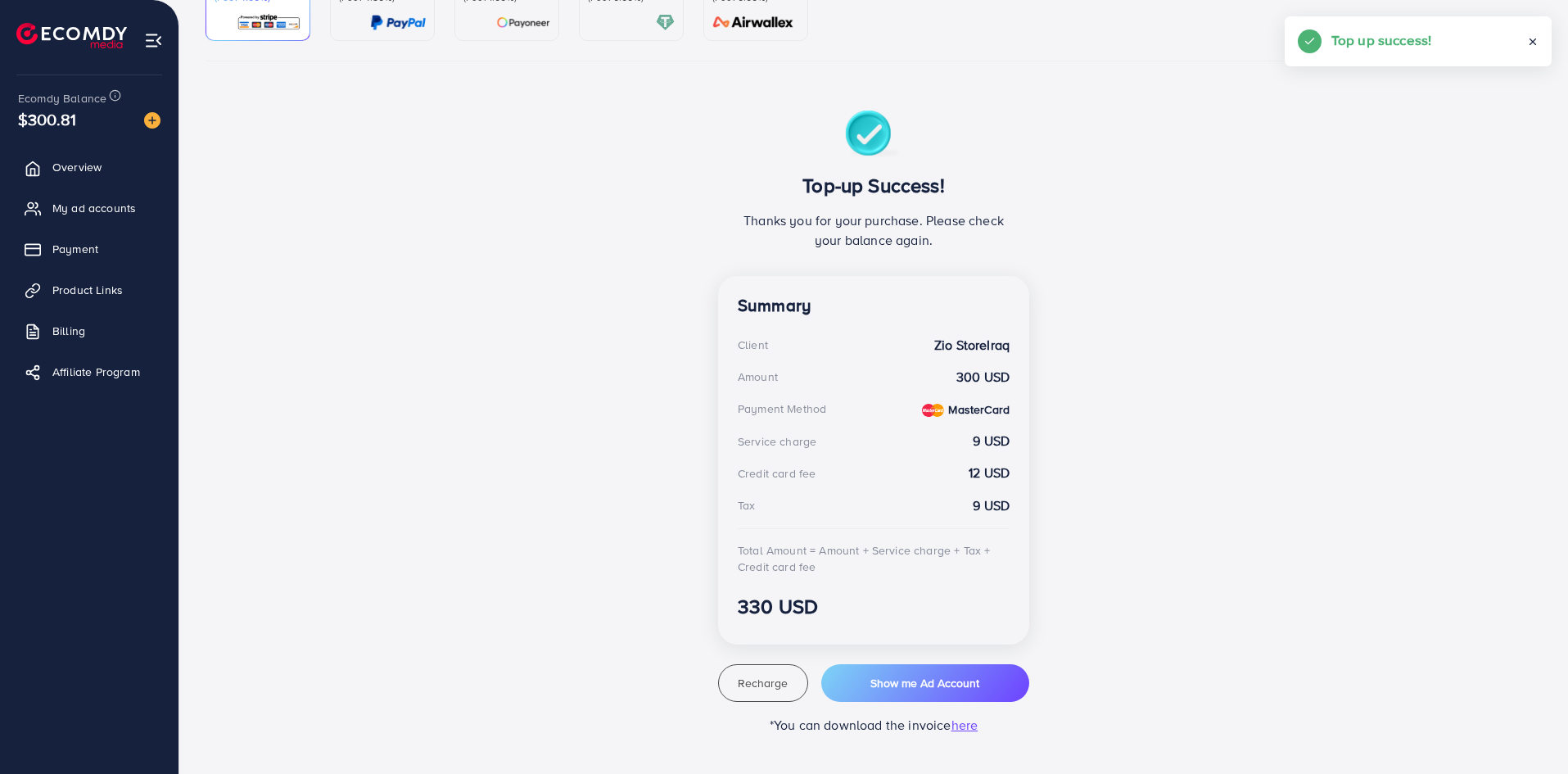
scroll to position [0, 0]
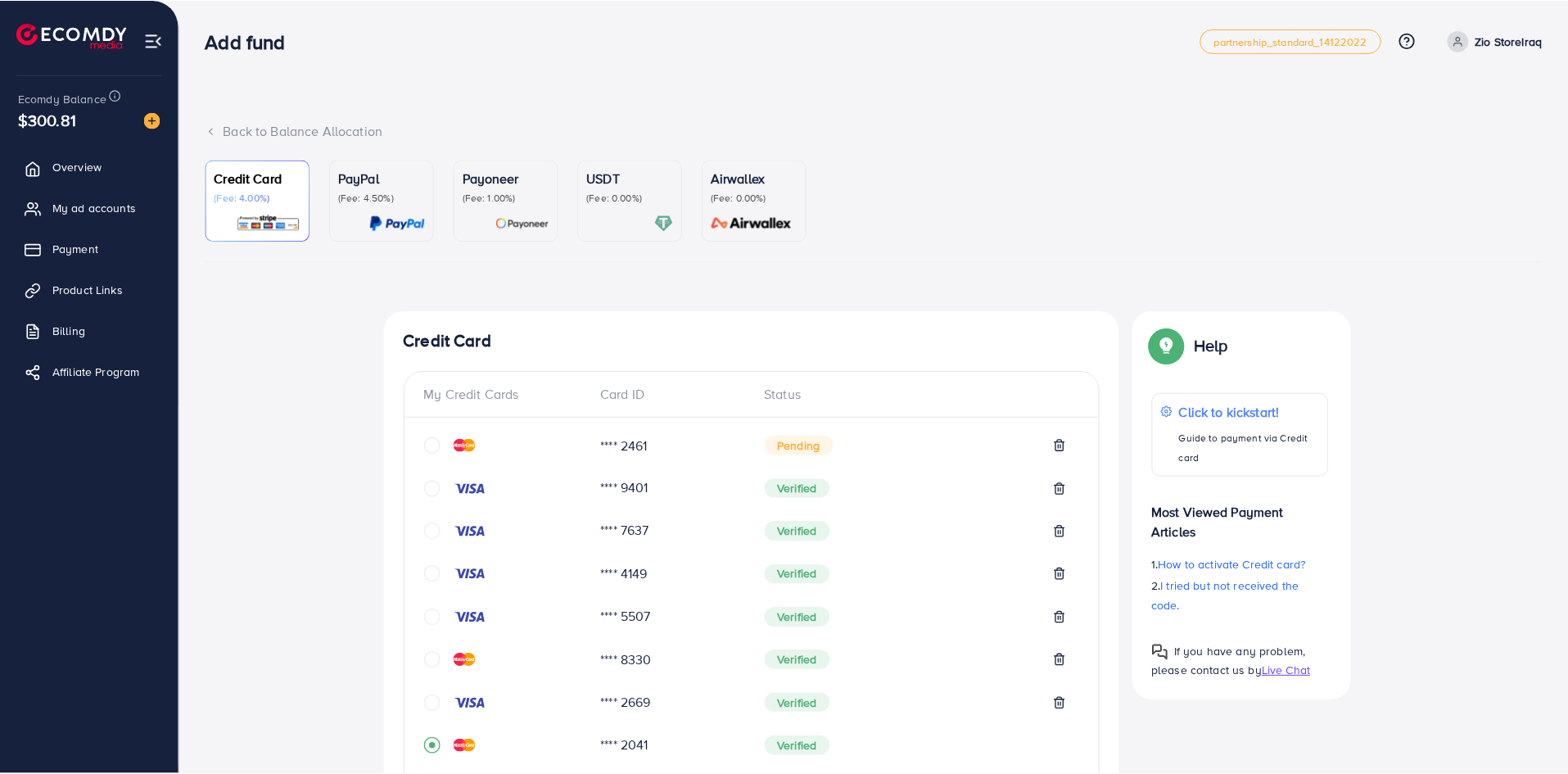
scroll to position [629, 0]
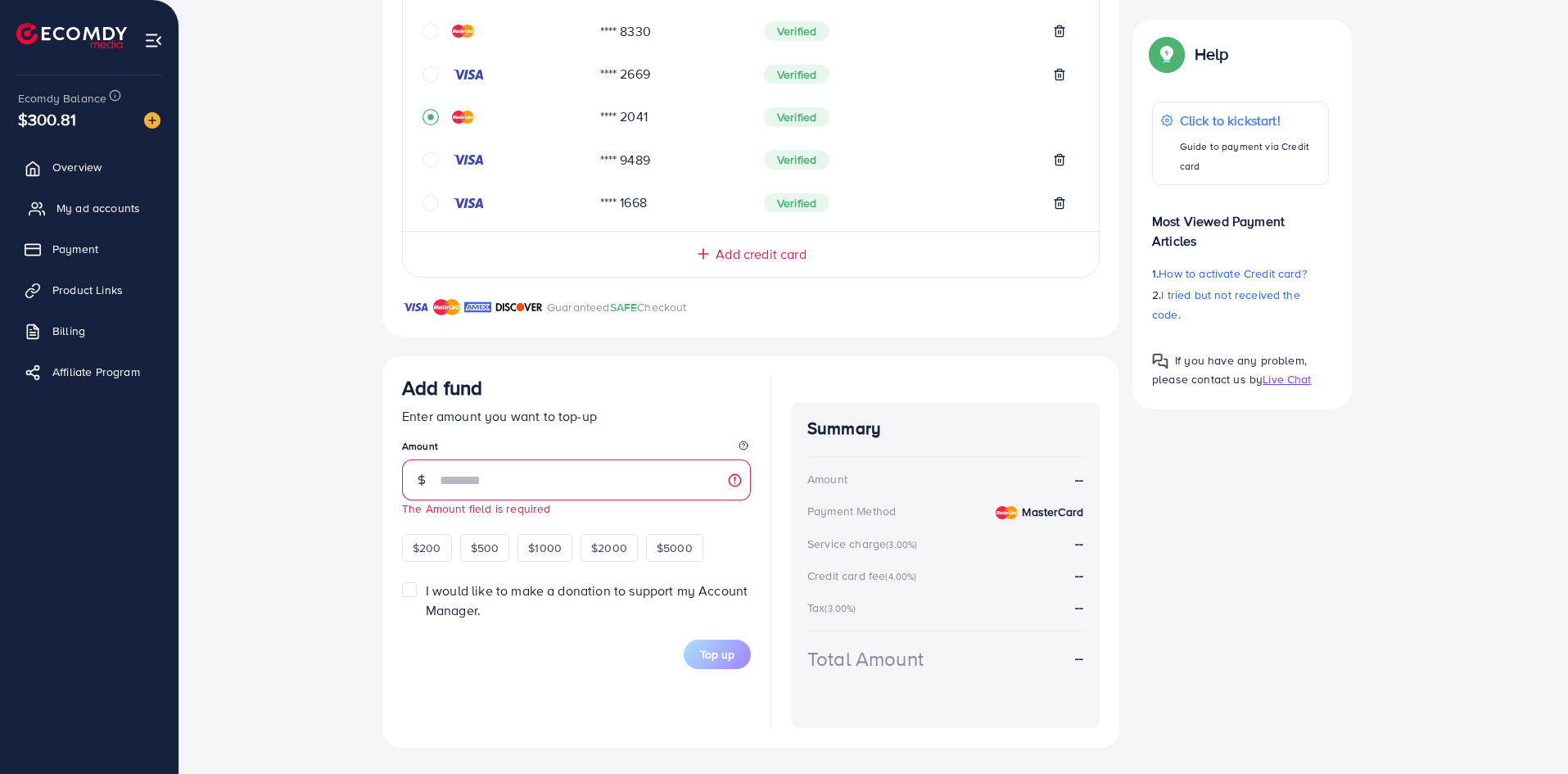
click at [121, 218] on link "My ad accounts" at bounding box center [89, 208] width 154 height 32
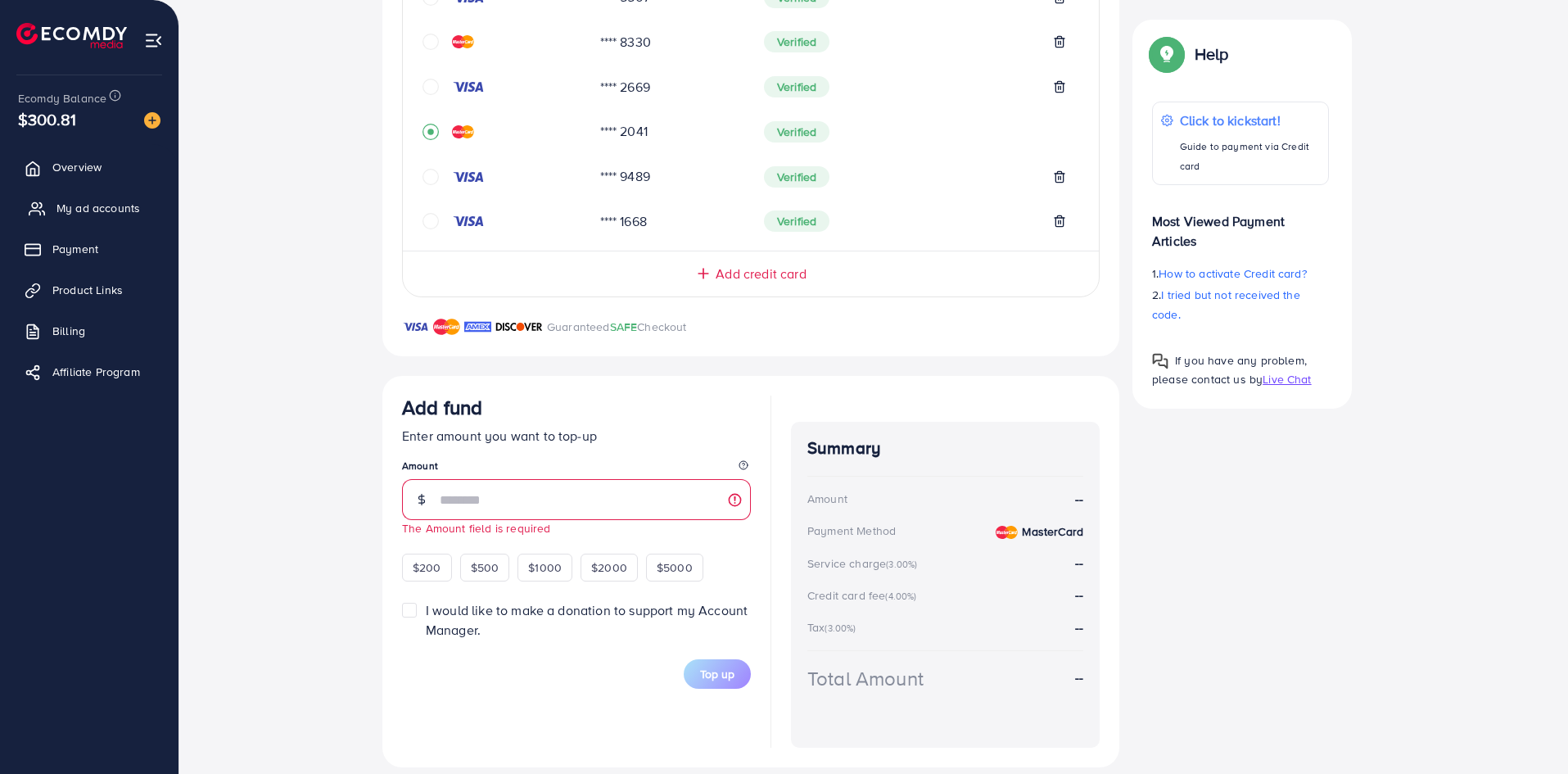
scroll to position [636, 0]
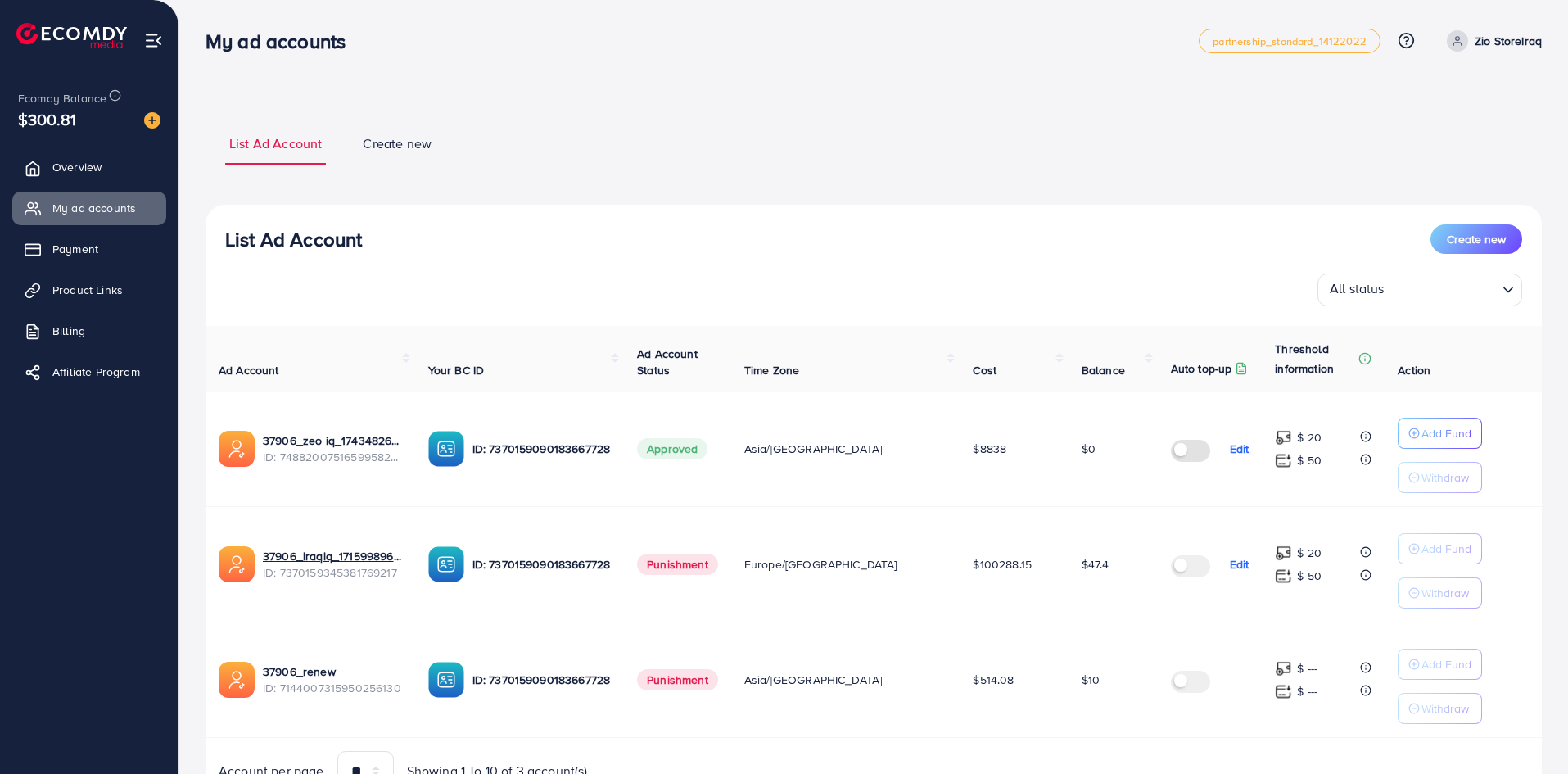
scroll to position [8, 0]
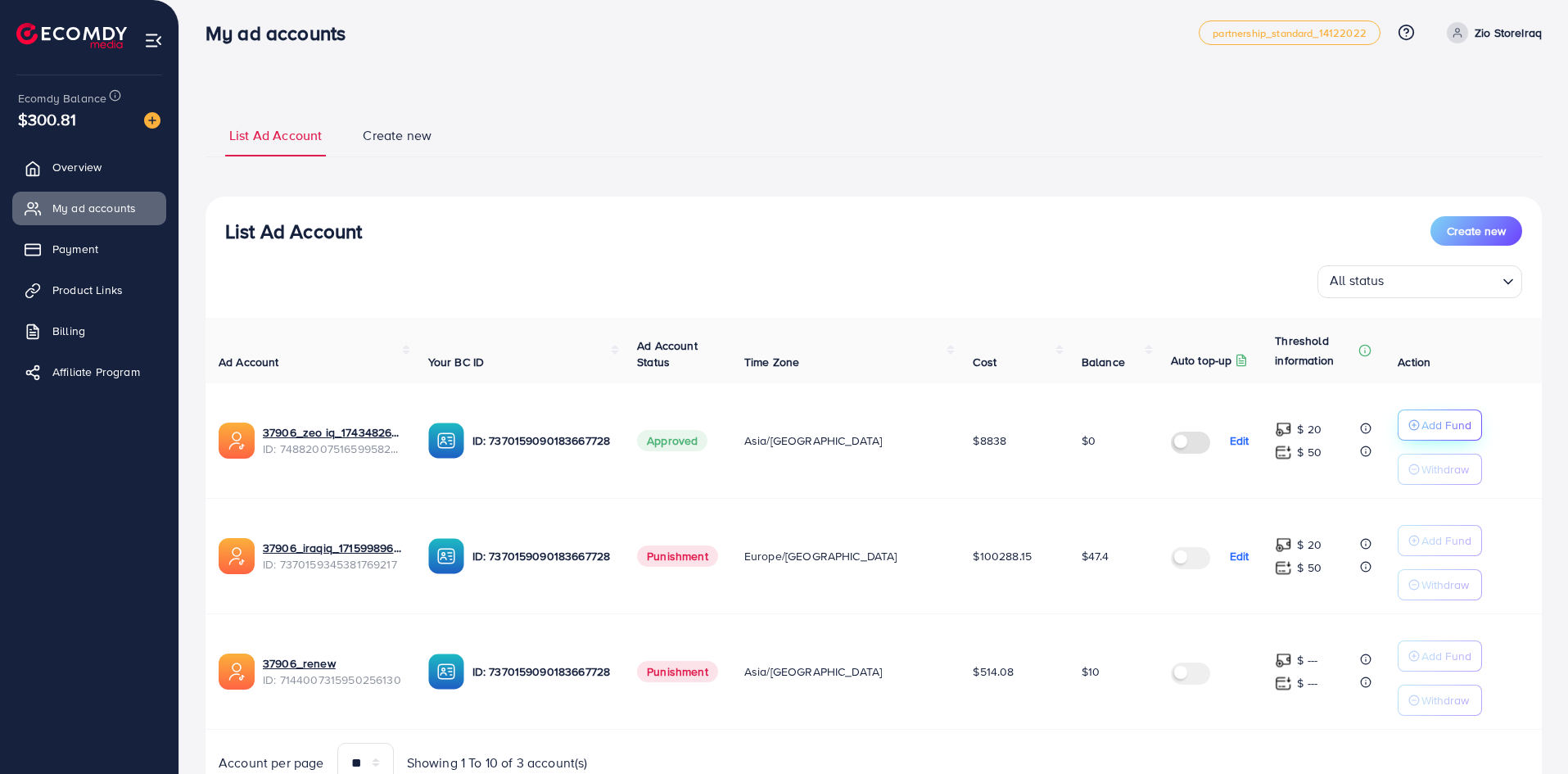
click at [1408, 429] on icon "button" at bounding box center [1414, 424] width 12 height 12
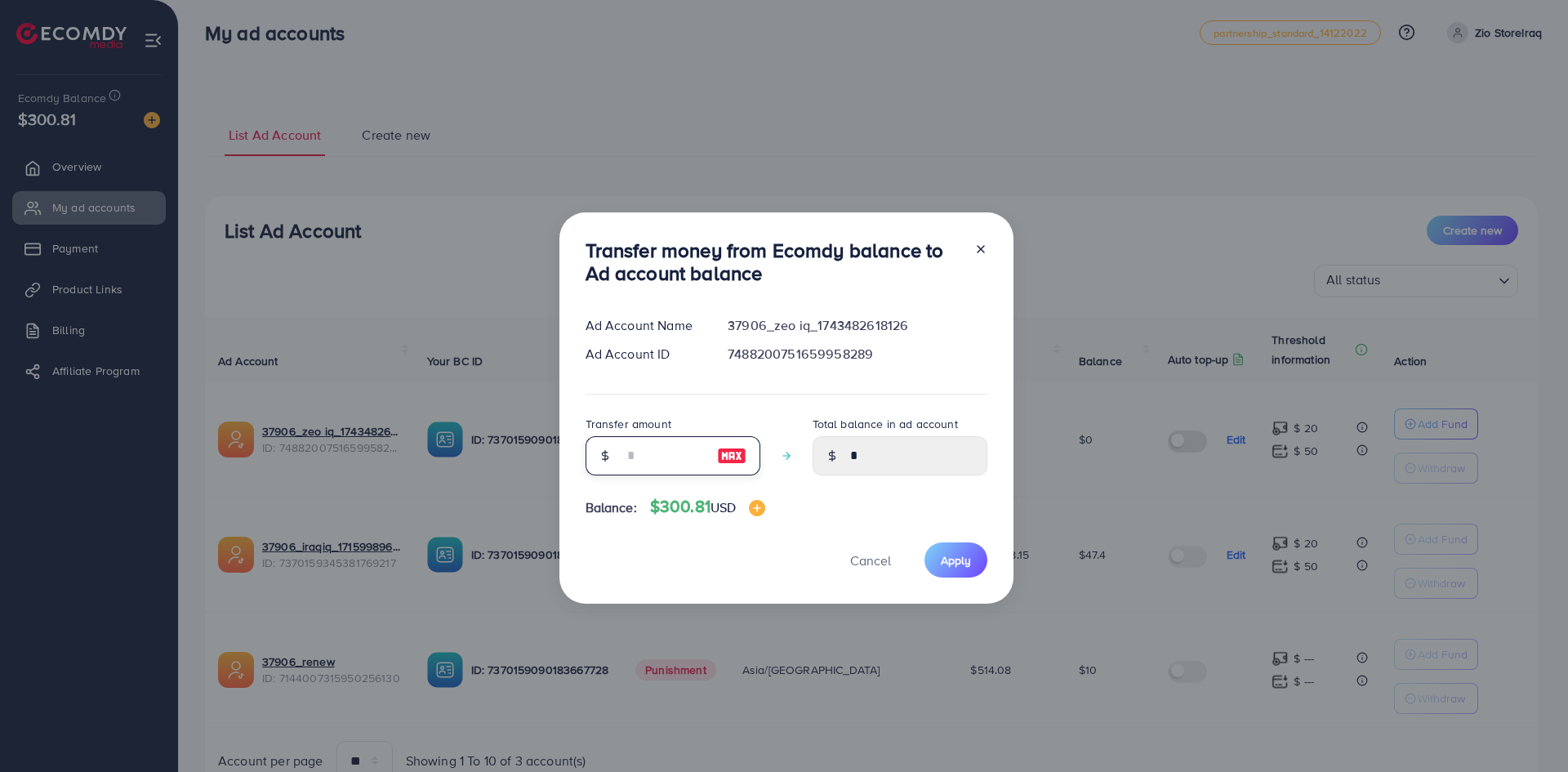
click at [664, 444] on input "number" at bounding box center [663, 456] width 82 height 40
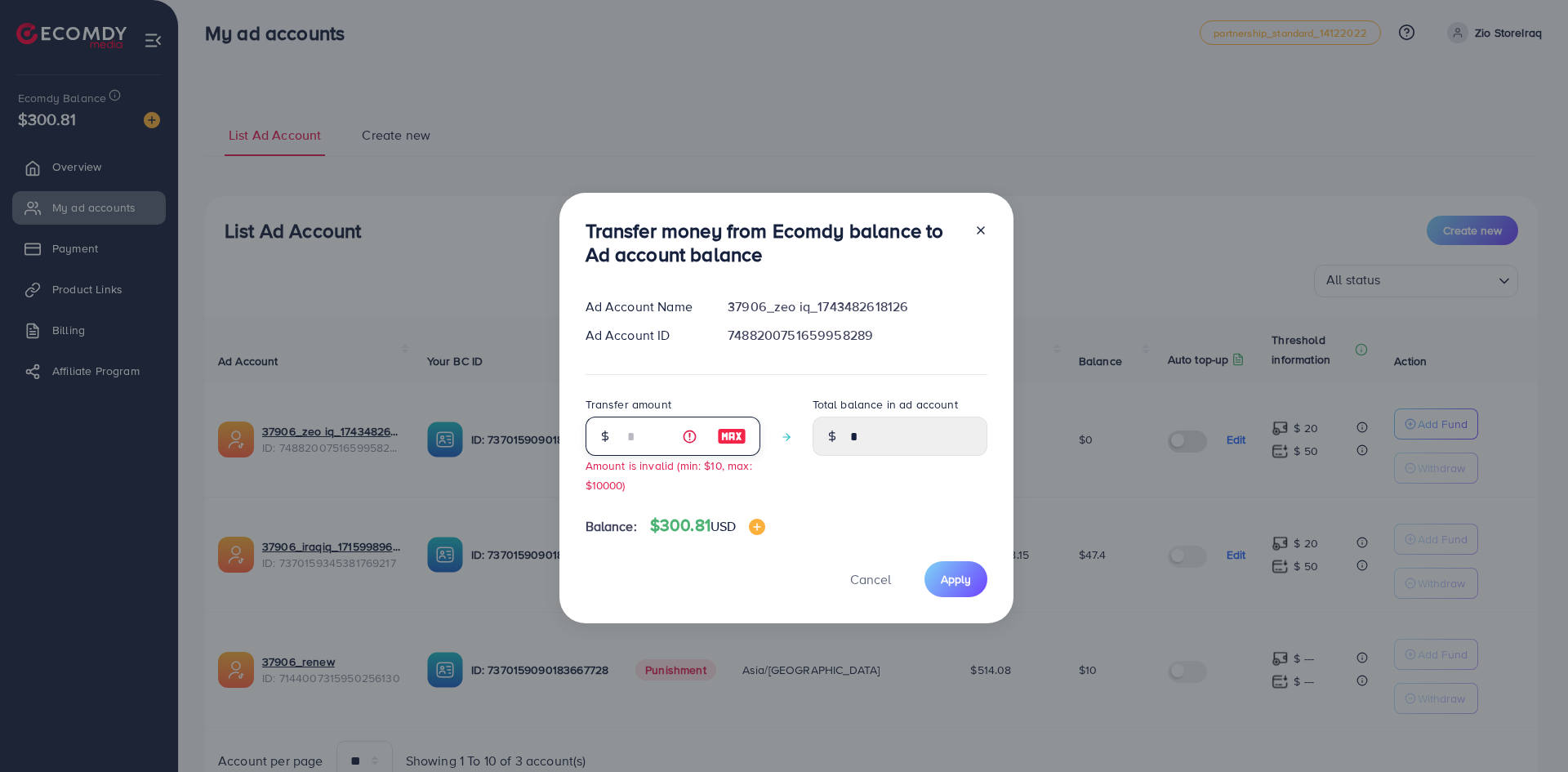
type input "**"
type input "*****"
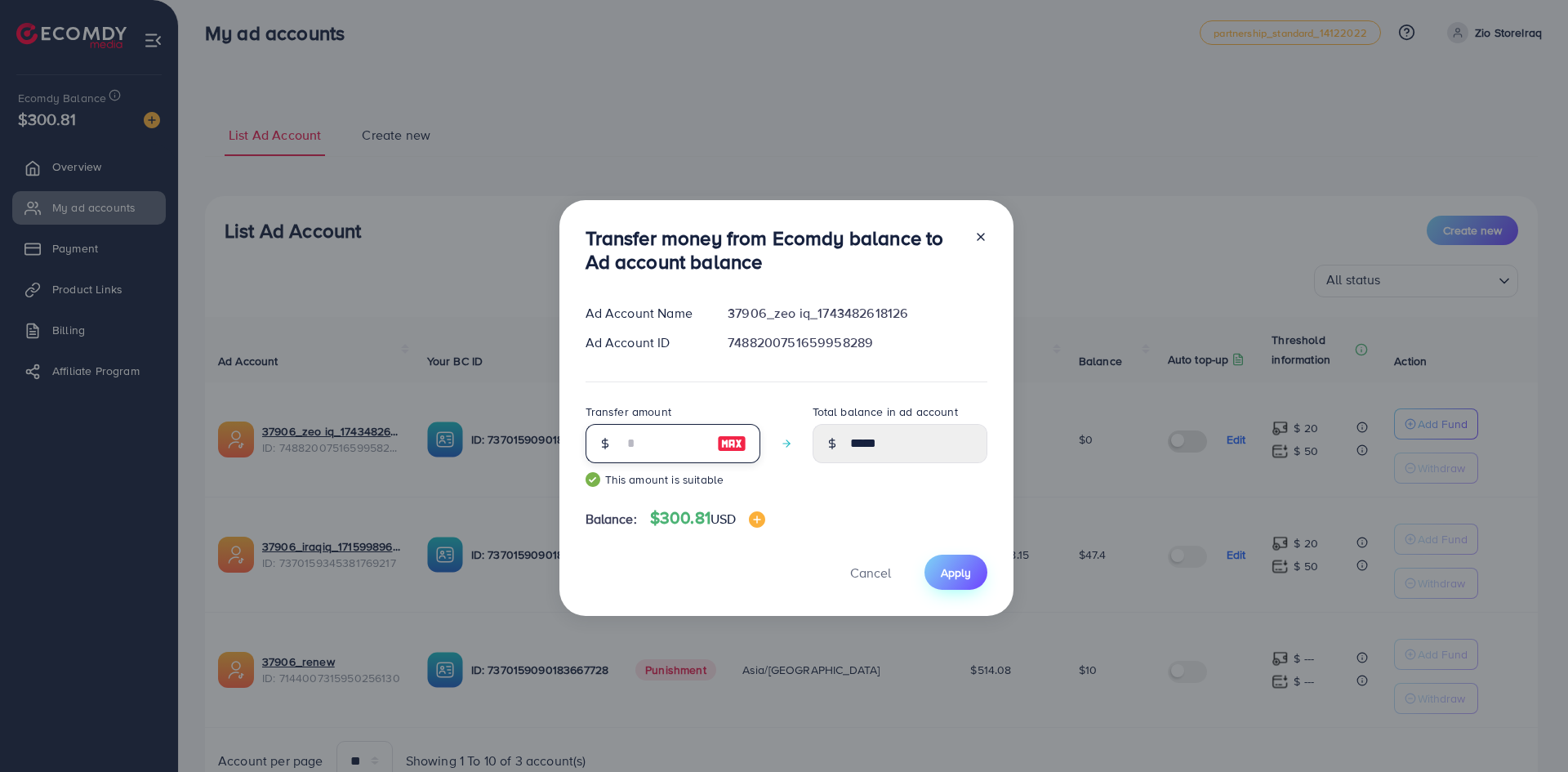
type input "**"
click at [944, 572] on span "Apply" at bounding box center [956, 572] width 31 height 16
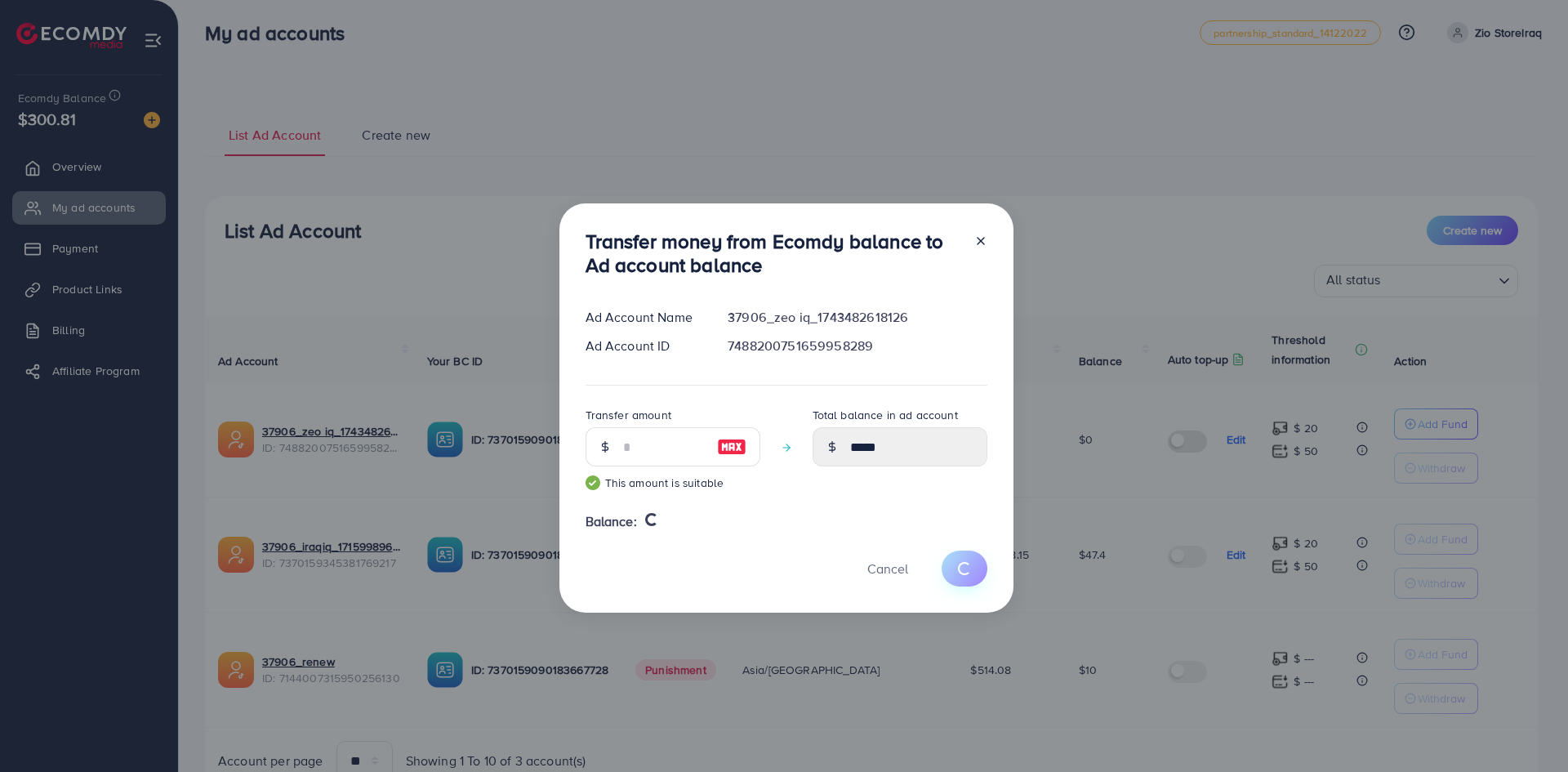
type input "*"
